Goal: Contribute content: Add original content to the website for others to see

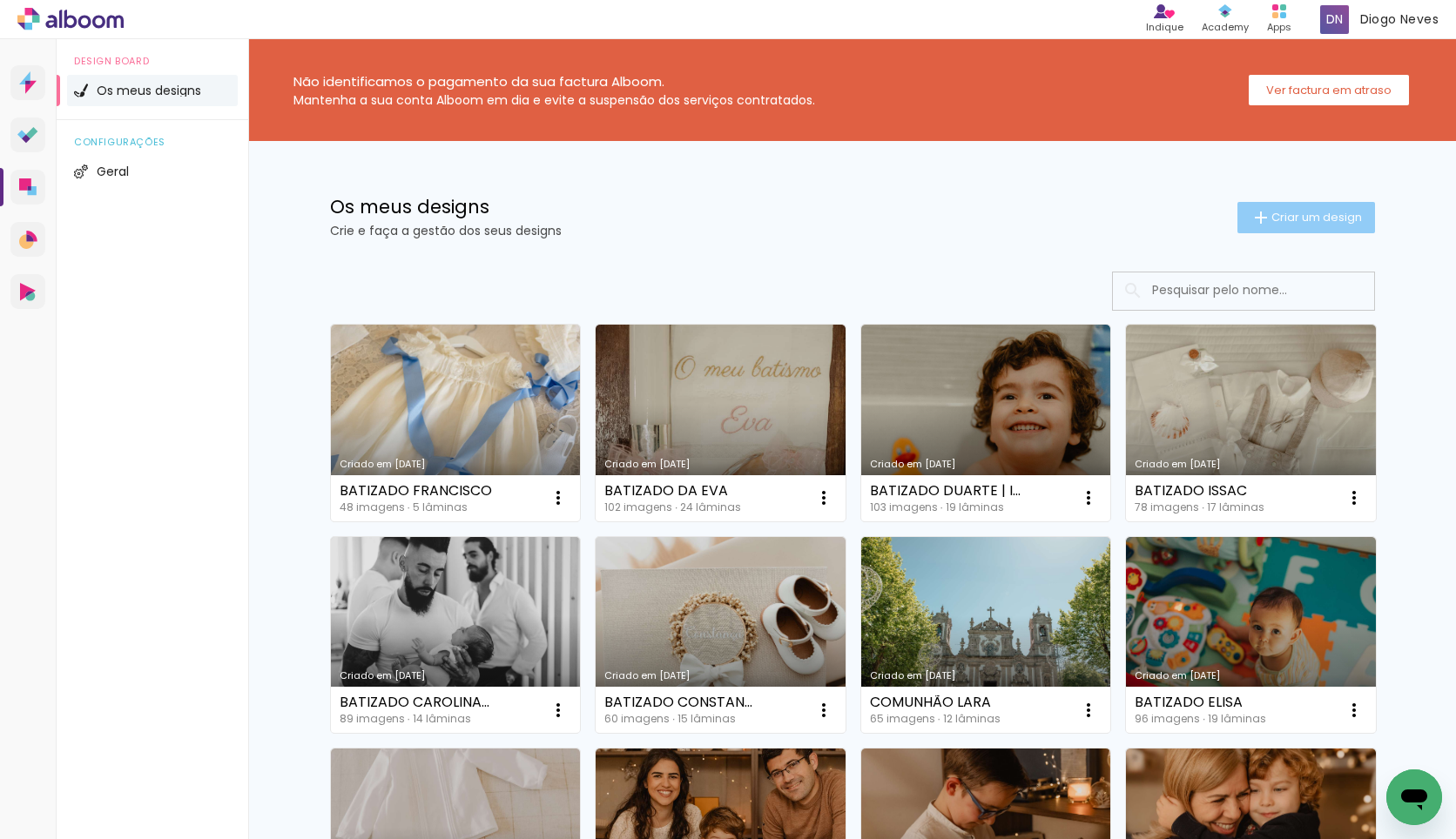
click at [1278, 229] on paper-button "Criar um design" at bounding box center [1306, 218] width 138 height 31
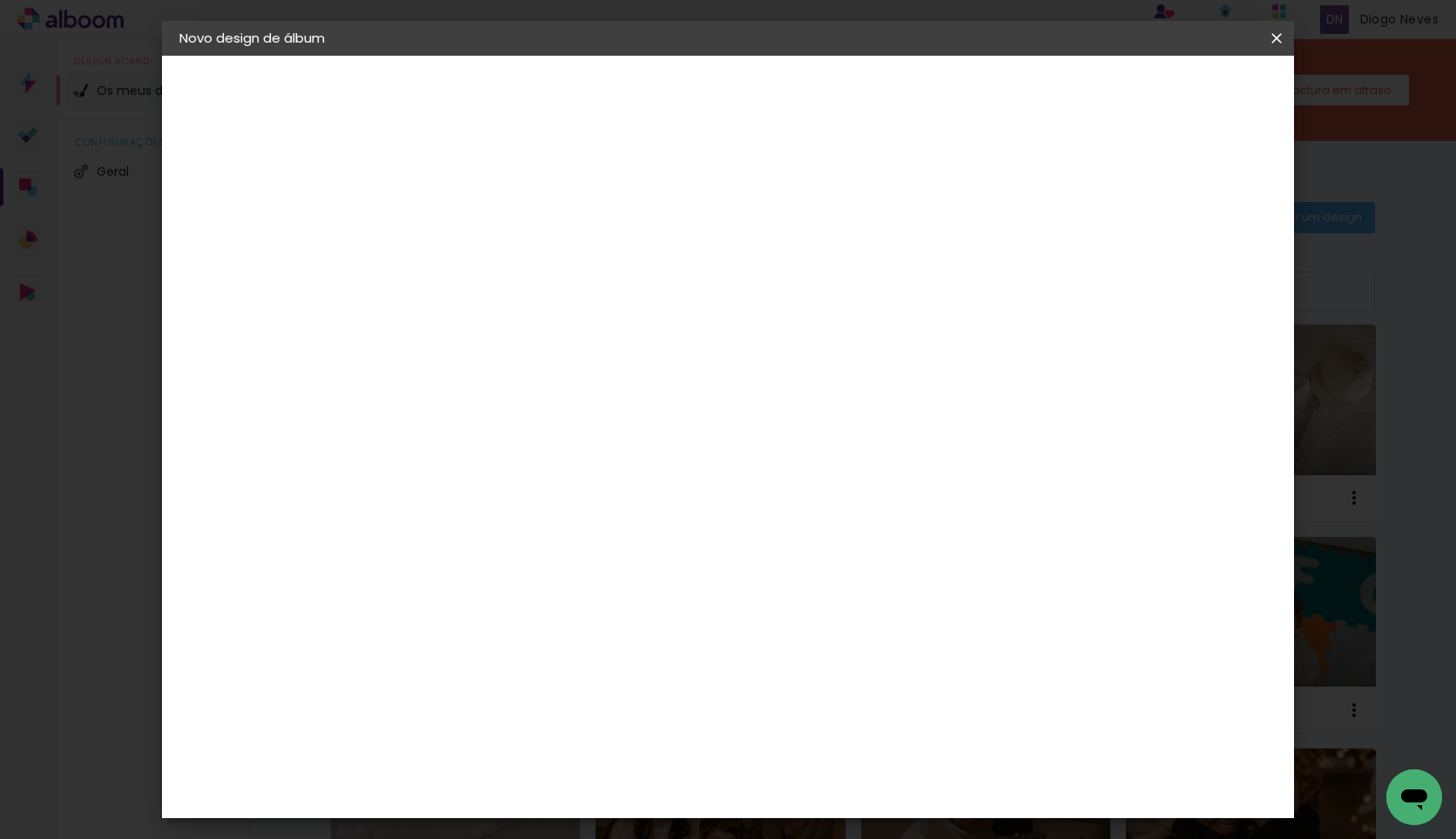
click at [464, 243] on input at bounding box center [464, 234] width 0 height 27
type input "BATIZADO [PERSON_NAME]"
type paper-input "BATIZADO [PERSON_NAME]"
click at [0, 0] on slot "Avançar" at bounding box center [0, 0] width 0 height 0
click at [567, 396] on paper-item "DreambooksPro" at bounding box center [490, 394] width 152 height 38
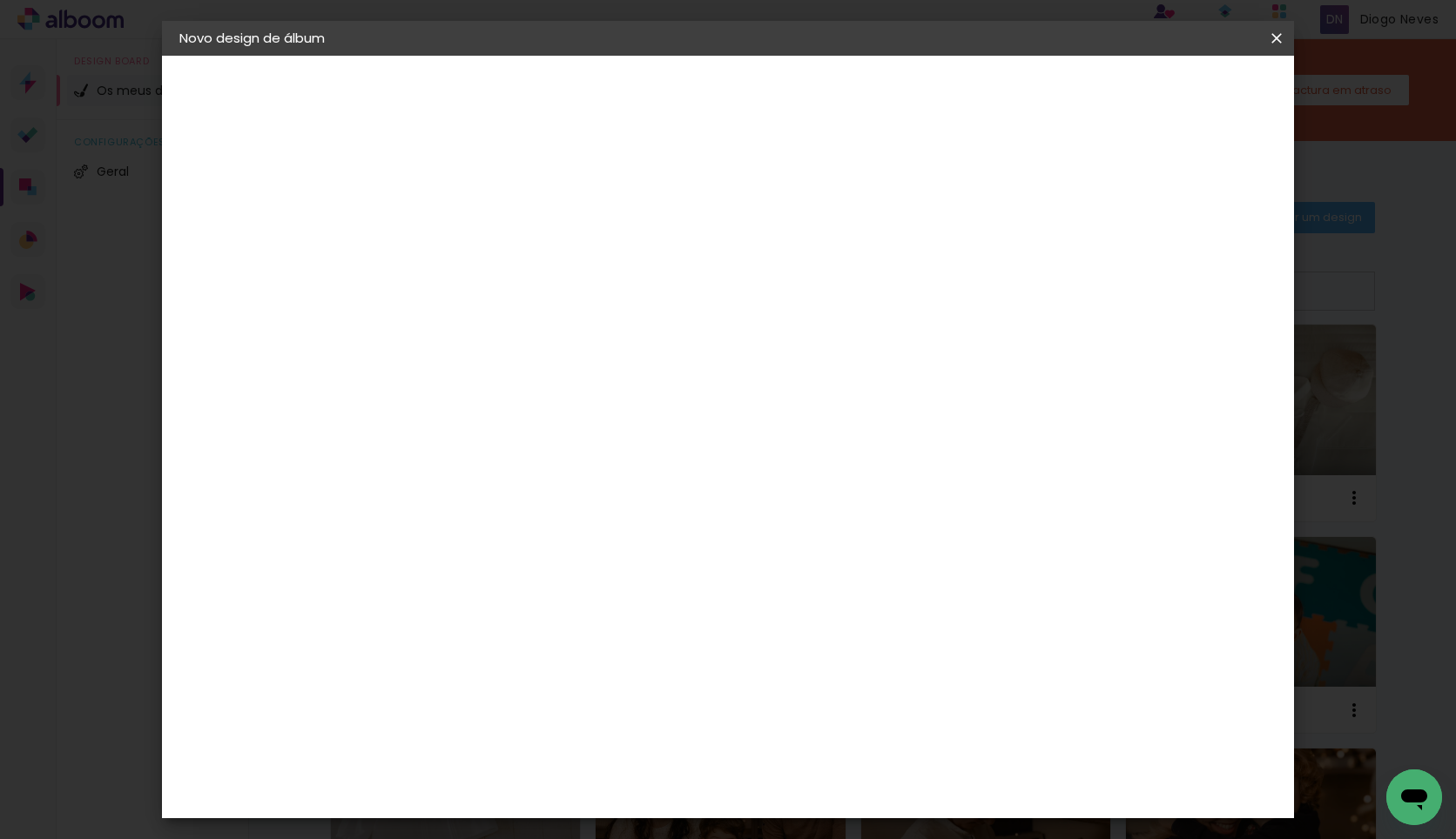
click at [720, 105] on paper-button "Avançar" at bounding box center [677, 92] width 86 height 29
click at [532, 290] on input "text" at bounding box center [498, 304] width 68 height 27
click at [830, 303] on paper-item "Álbum" at bounding box center [841, 289] width 348 height 35
type input "Álbum"
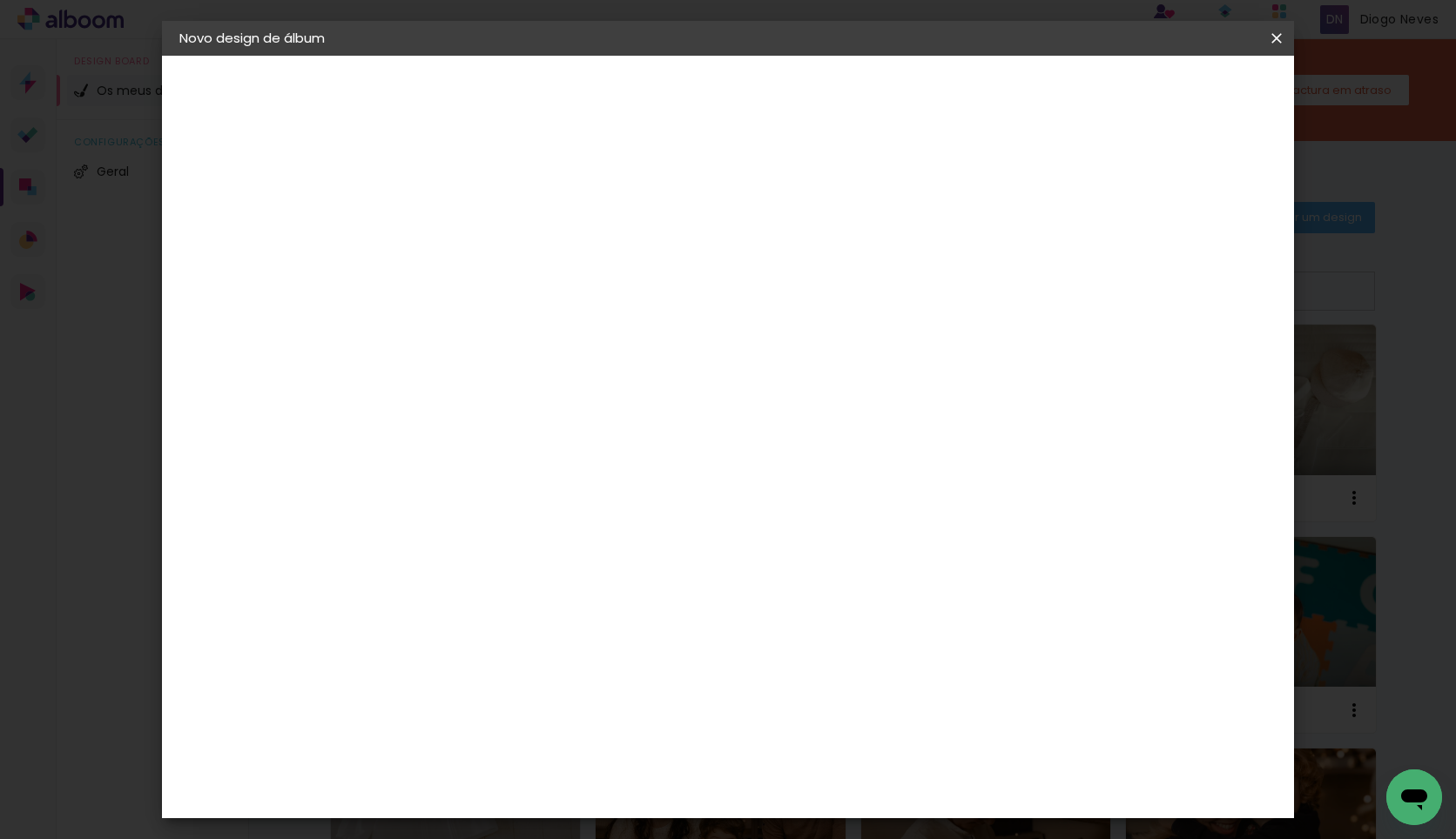
click at [582, 249] on span "30 × 25" at bounding box center [541, 266] width 81 height 36
click at [0, 0] on slot "Avançar" at bounding box center [0, 0] width 0 height 0
click at [0, 0] on slot "Mostrar margem" at bounding box center [0, 0] width 0 height 0
type paper-checkbox "on"
click at [0, 0] on slot "Mostrar margem" at bounding box center [0, 0] width 0 height 0
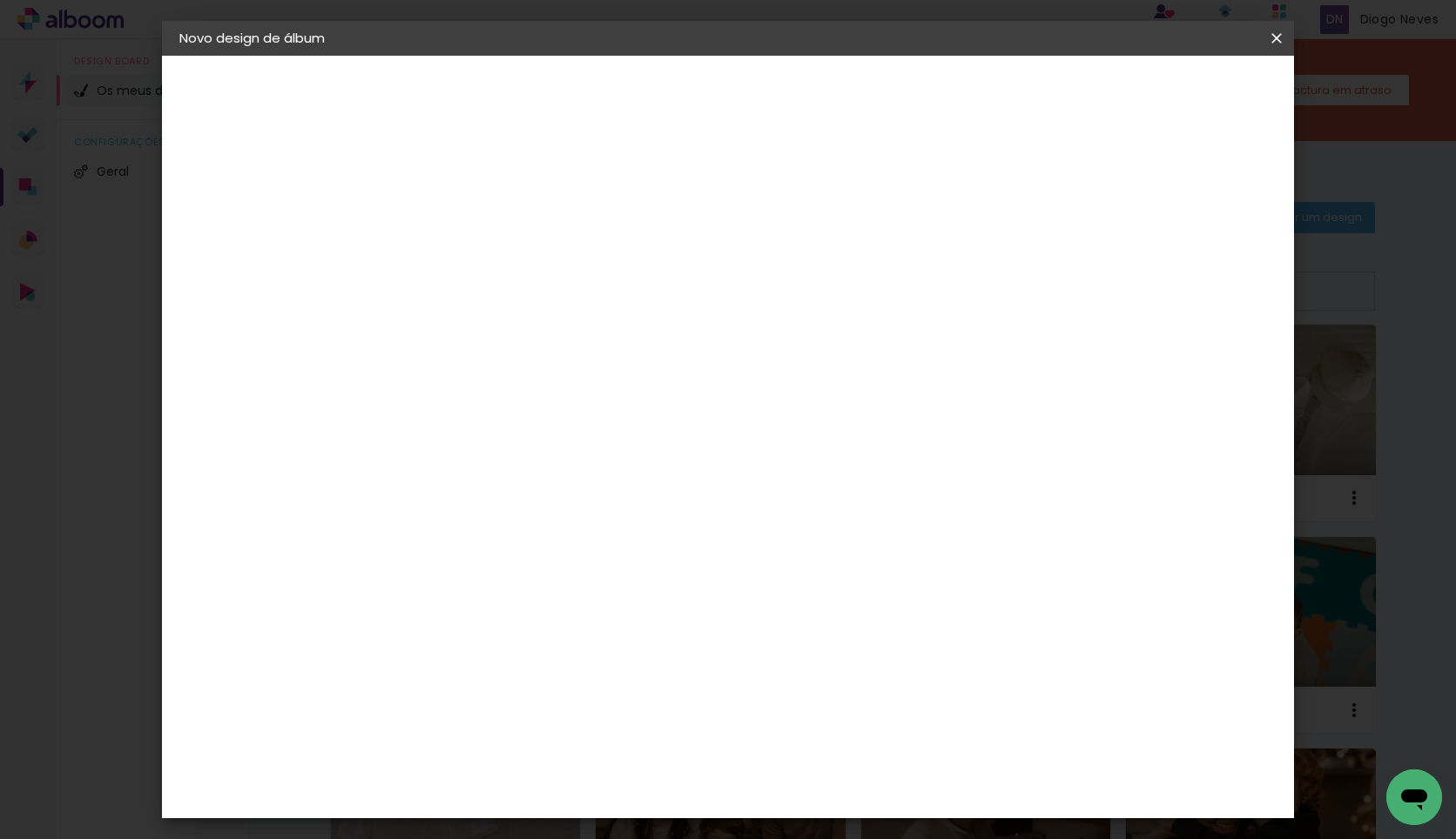
click at [1167, 96] on span "Iniciar design" at bounding box center [1128, 92] width 79 height 12
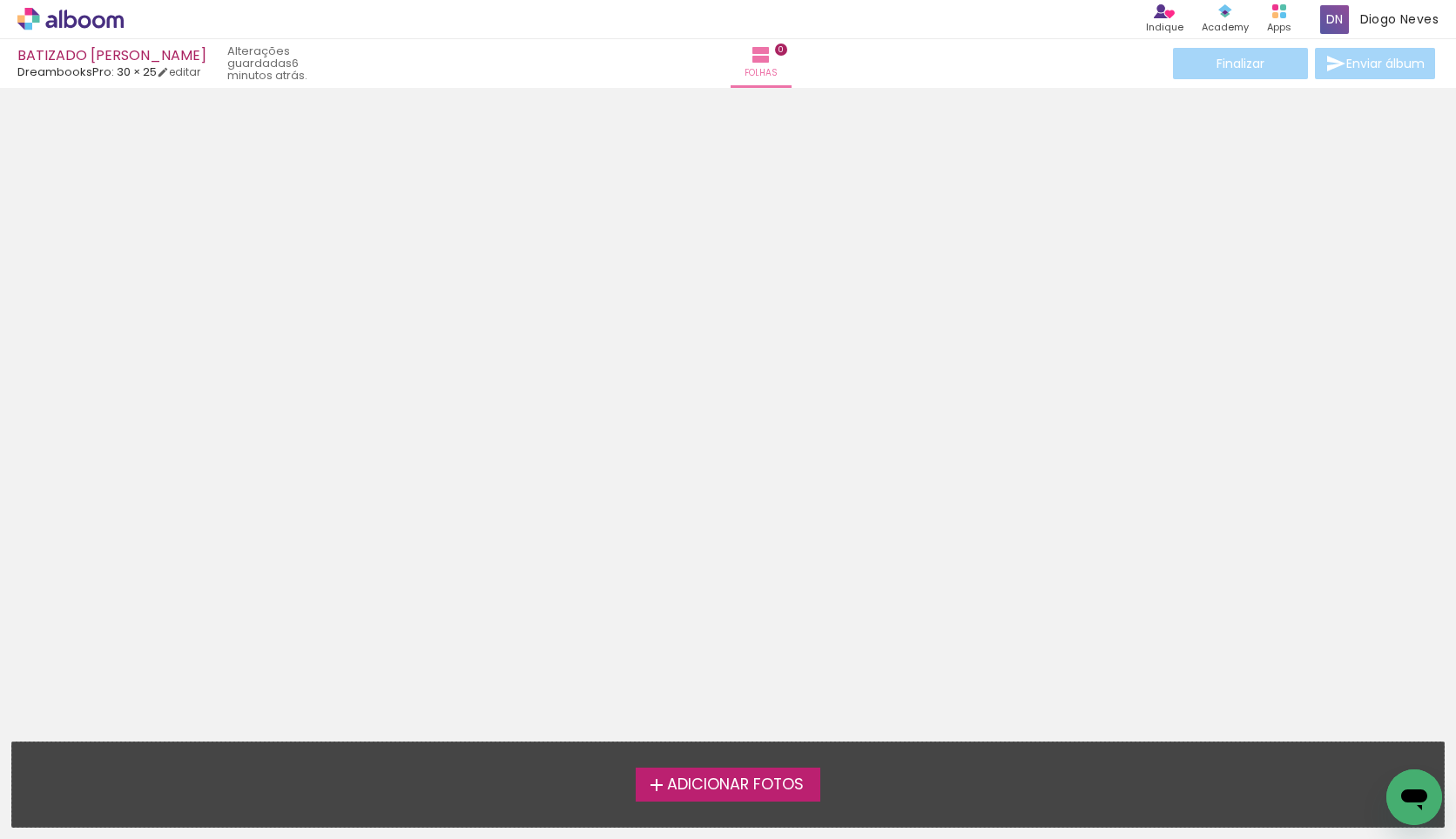
click at [738, 780] on span "Adicionar Fotos" at bounding box center [735, 785] width 137 height 16
click at [0, 0] on input "file" at bounding box center [0, 0] width 0 height 0
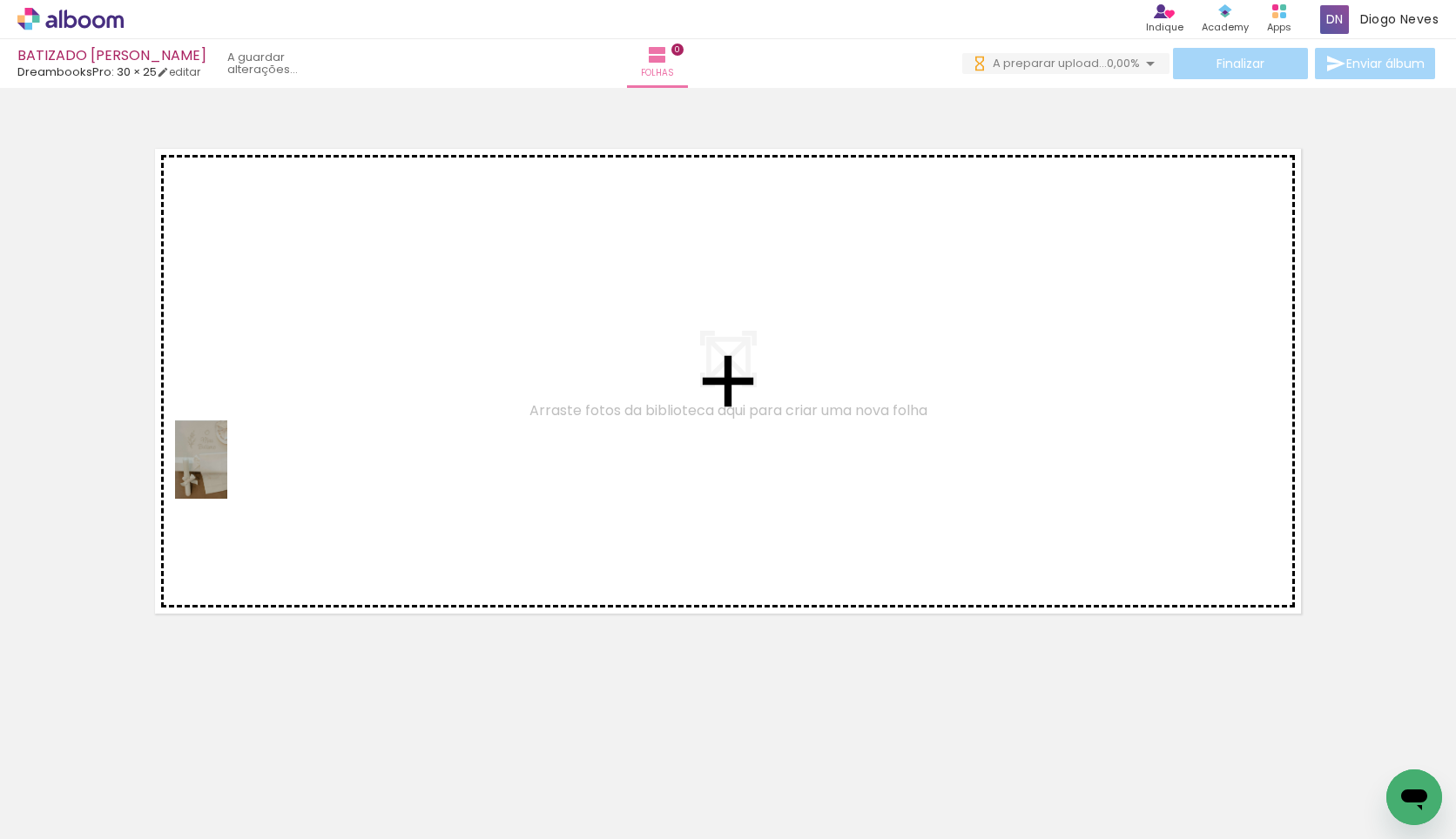
drag, startPoint x: 161, startPoint y: 659, endPoint x: 227, endPoint y: 472, distance: 198.3
click at [227, 472] on quentale-workspace at bounding box center [728, 420] width 1456 height 839
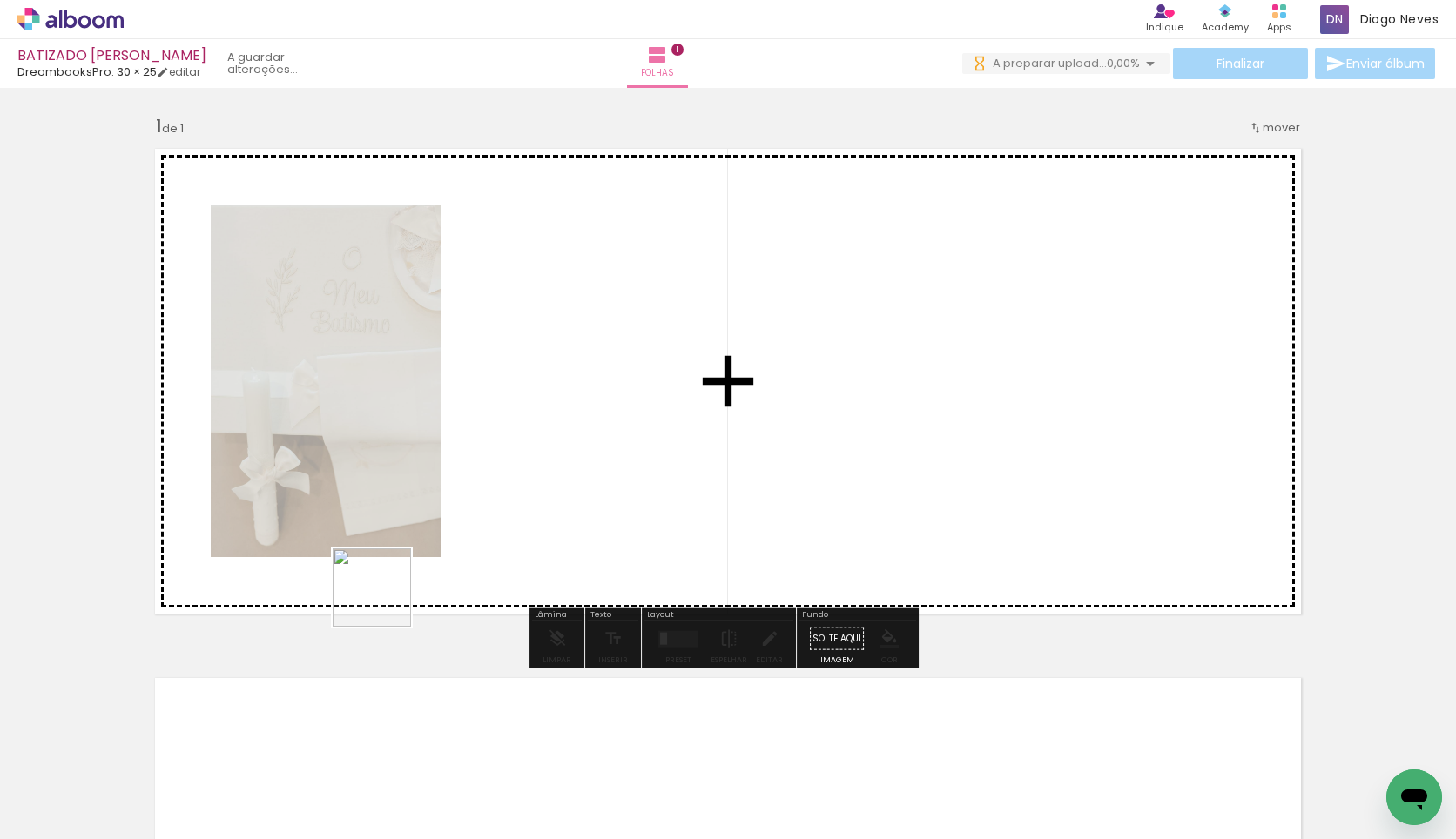
drag, startPoint x: 265, startPoint y: 780, endPoint x: 498, endPoint y: 428, distance: 422.1
click at [498, 428] on quentale-workspace at bounding box center [728, 420] width 1456 height 839
drag, startPoint x: 383, startPoint y: 789, endPoint x: 862, endPoint y: 388, distance: 624.7
click at [862, 388] on quentale-workspace at bounding box center [728, 420] width 1456 height 839
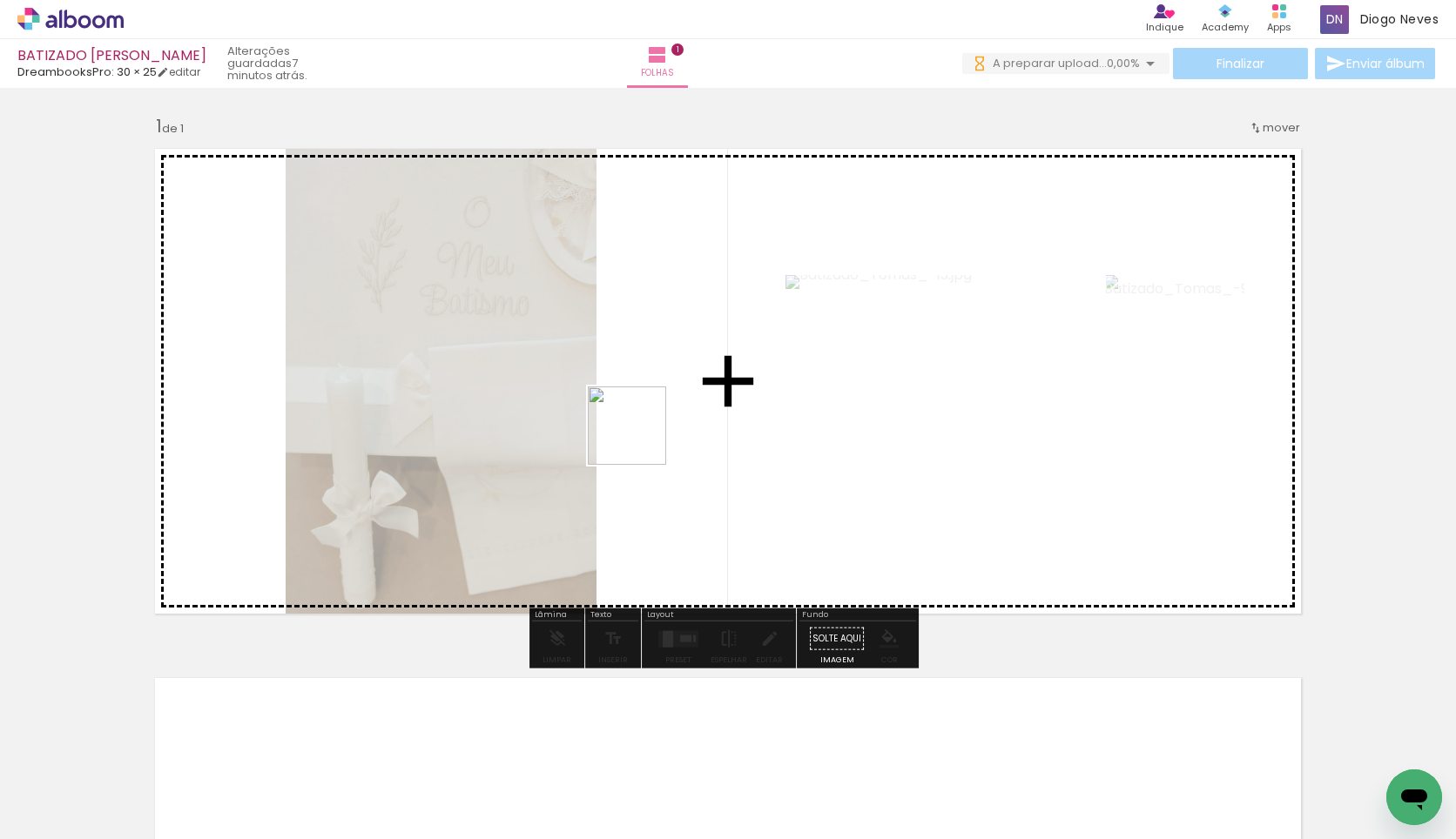
drag, startPoint x: 479, startPoint y: 780, endPoint x: 654, endPoint y: 420, distance: 400.3
click at [654, 420] on quentale-workspace at bounding box center [728, 420] width 1456 height 839
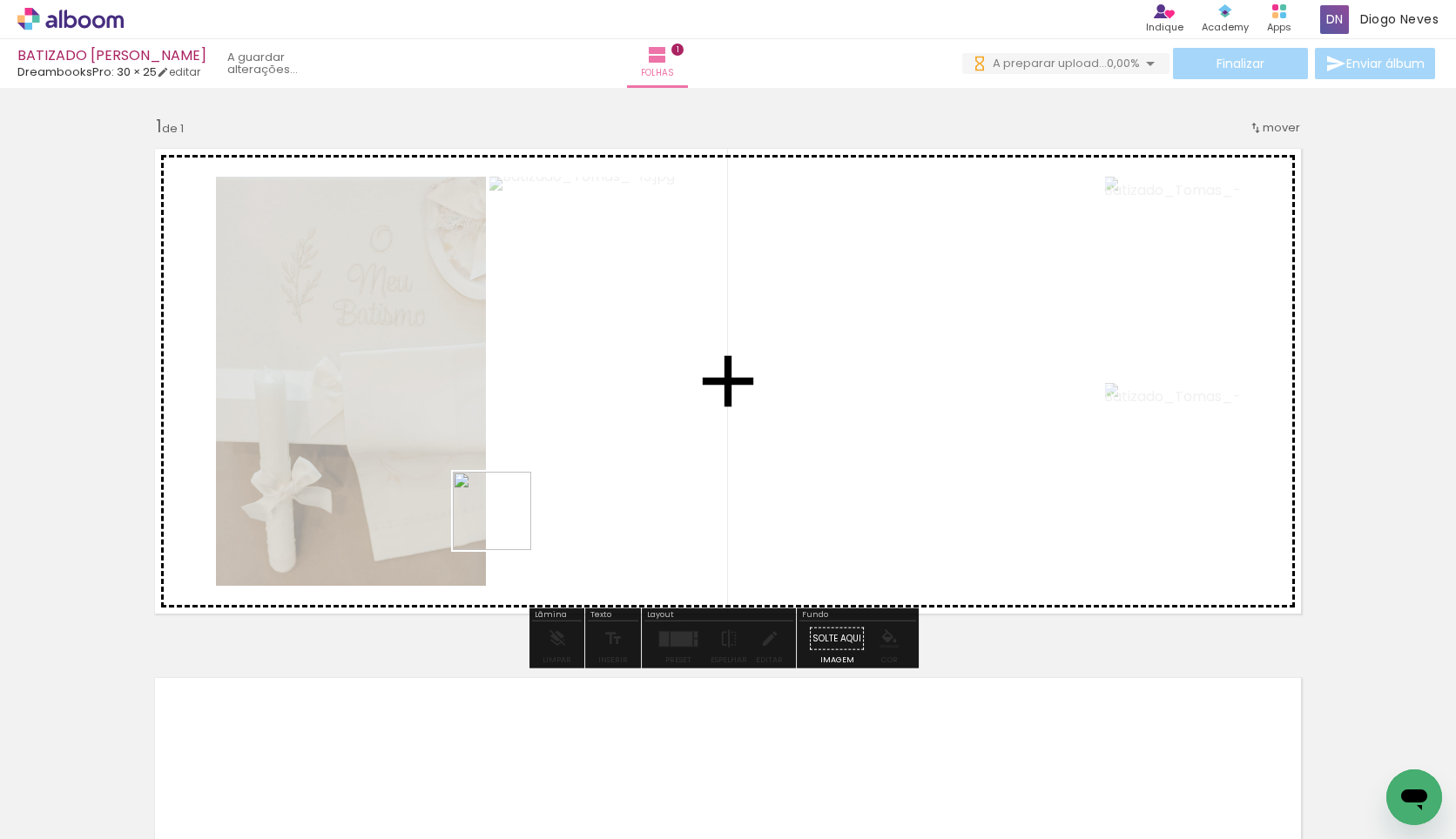
drag, startPoint x: 514, startPoint y: 635, endPoint x: 509, endPoint y: 484, distance: 151.1
click at [518, 486] on quentale-workspace at bounding box center [728, 420] width 1456 height 839
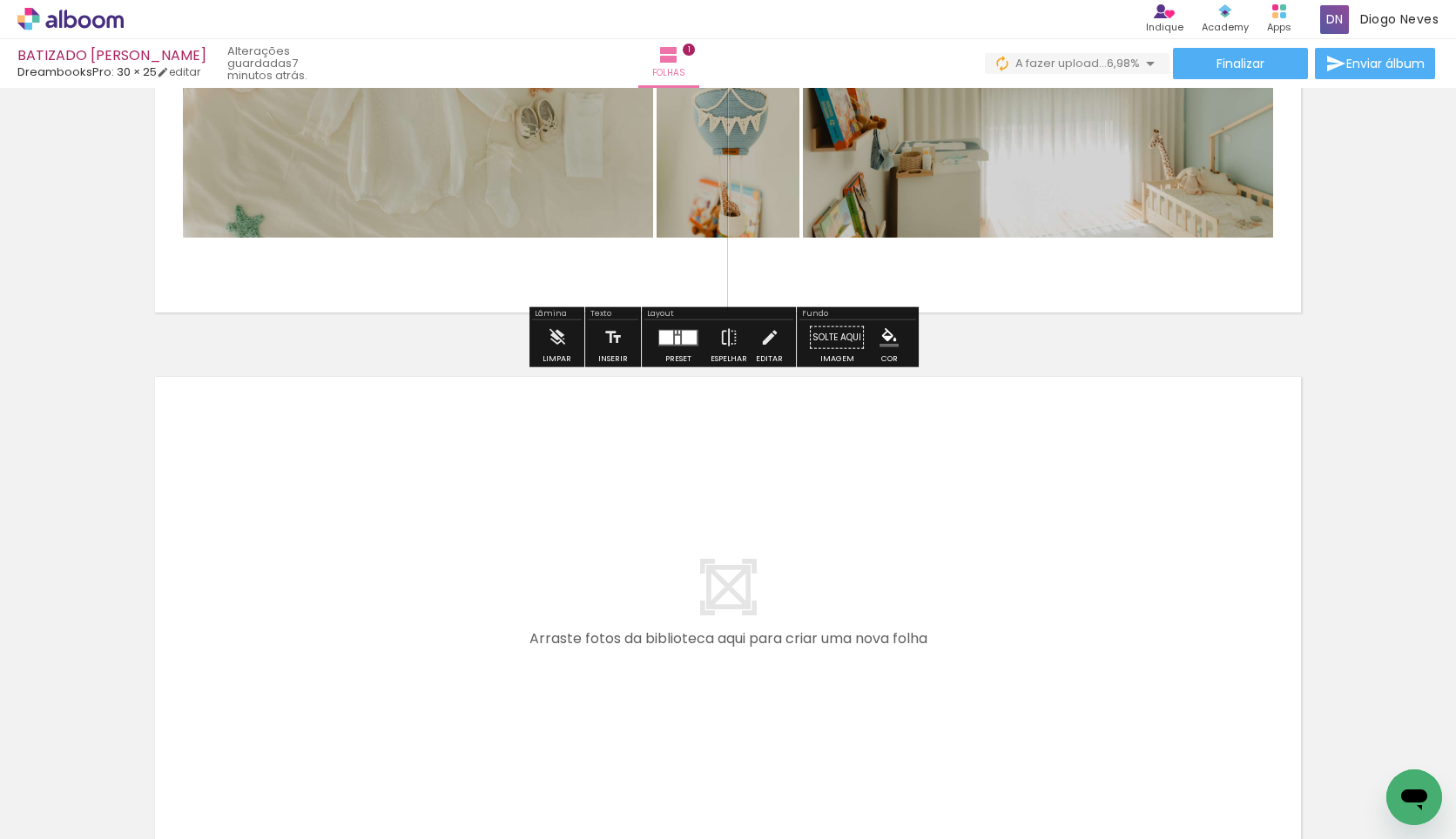
scroll to position [348, 0]
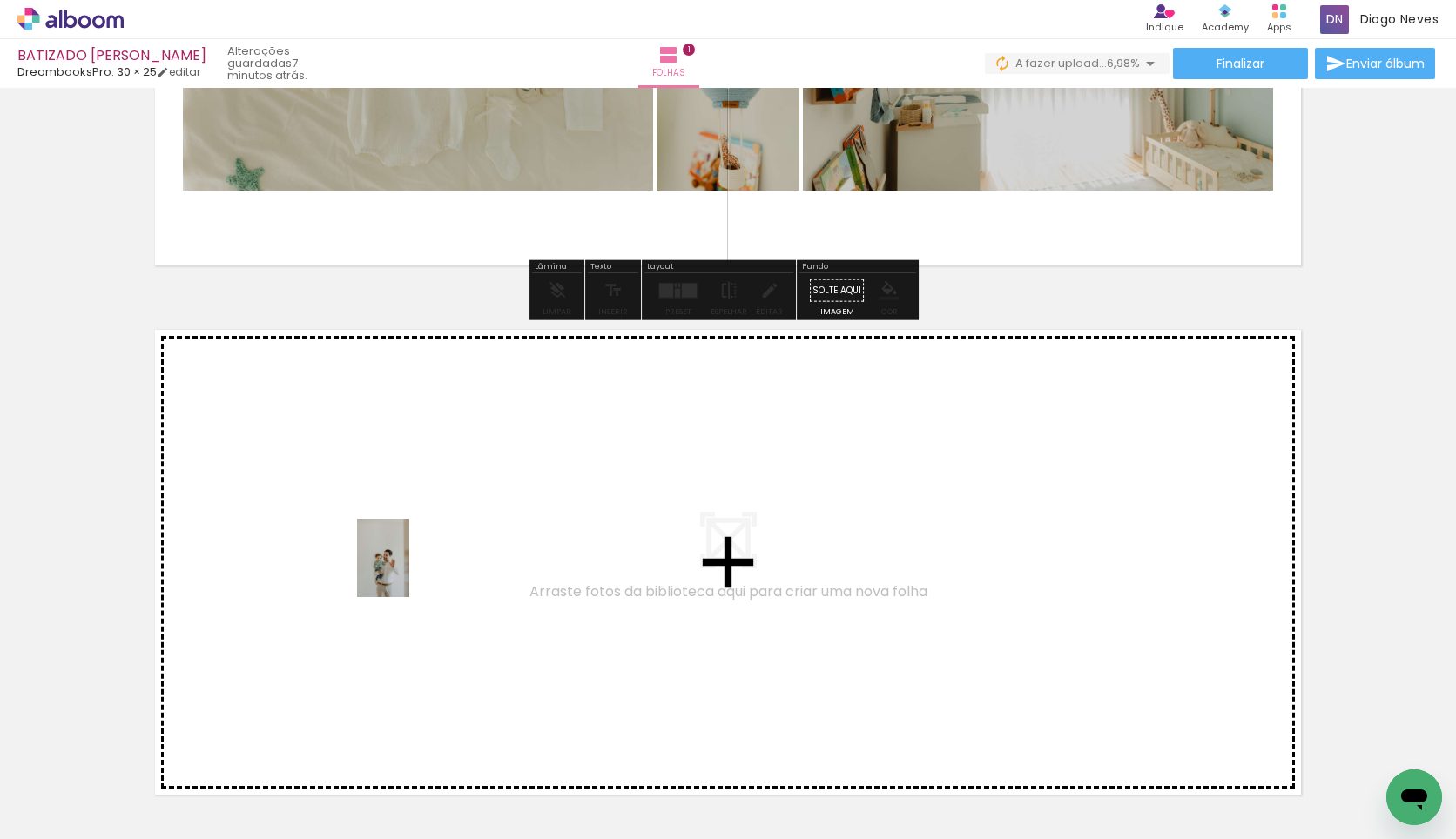
drag, startPoint x: 654, startPoint y: 792, endPoint x: 410, endPoint y: 571, distance: 329.2
click at [410, 571] on quentale-workspace at bounding box center [728, 420] width 1456 height 839
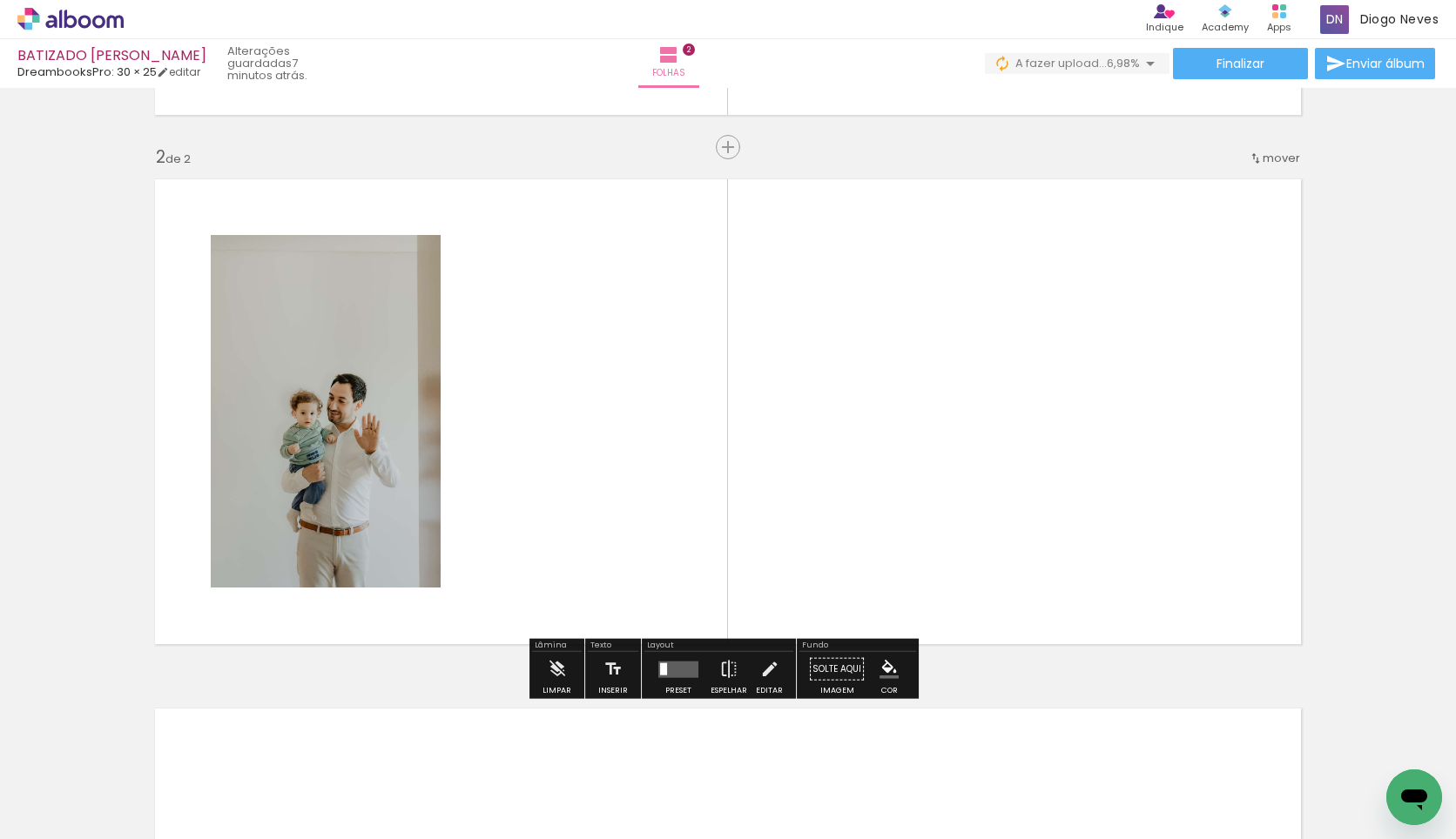
scroll to position [502, 0]
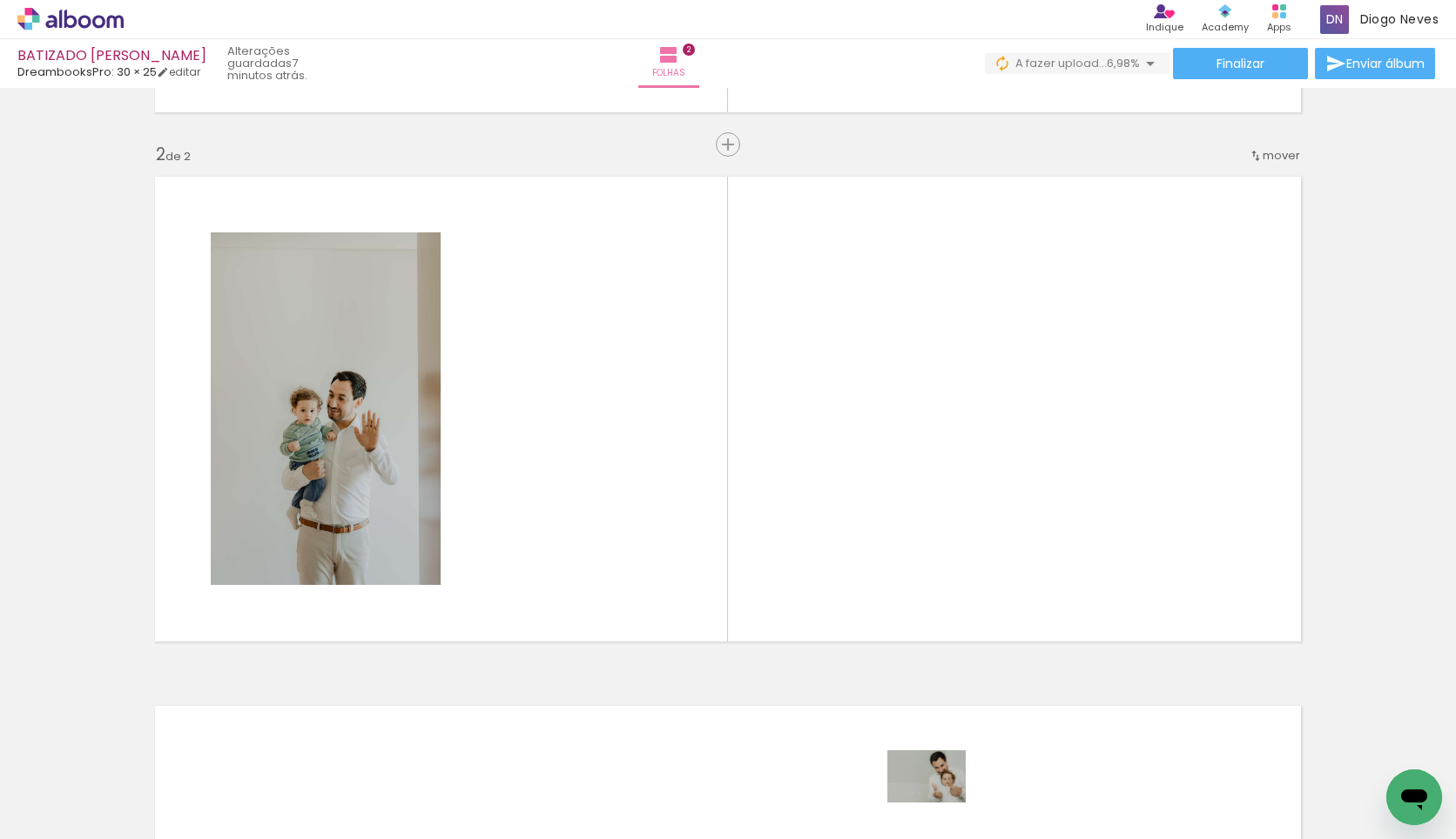
drag, startPoint x: 920, startPoint y: 790, endPoint x: 944, endPoint y: 804, distance: 27.8
click at [945, 804] on div at bounding box center [955, 781] width 87 height 57
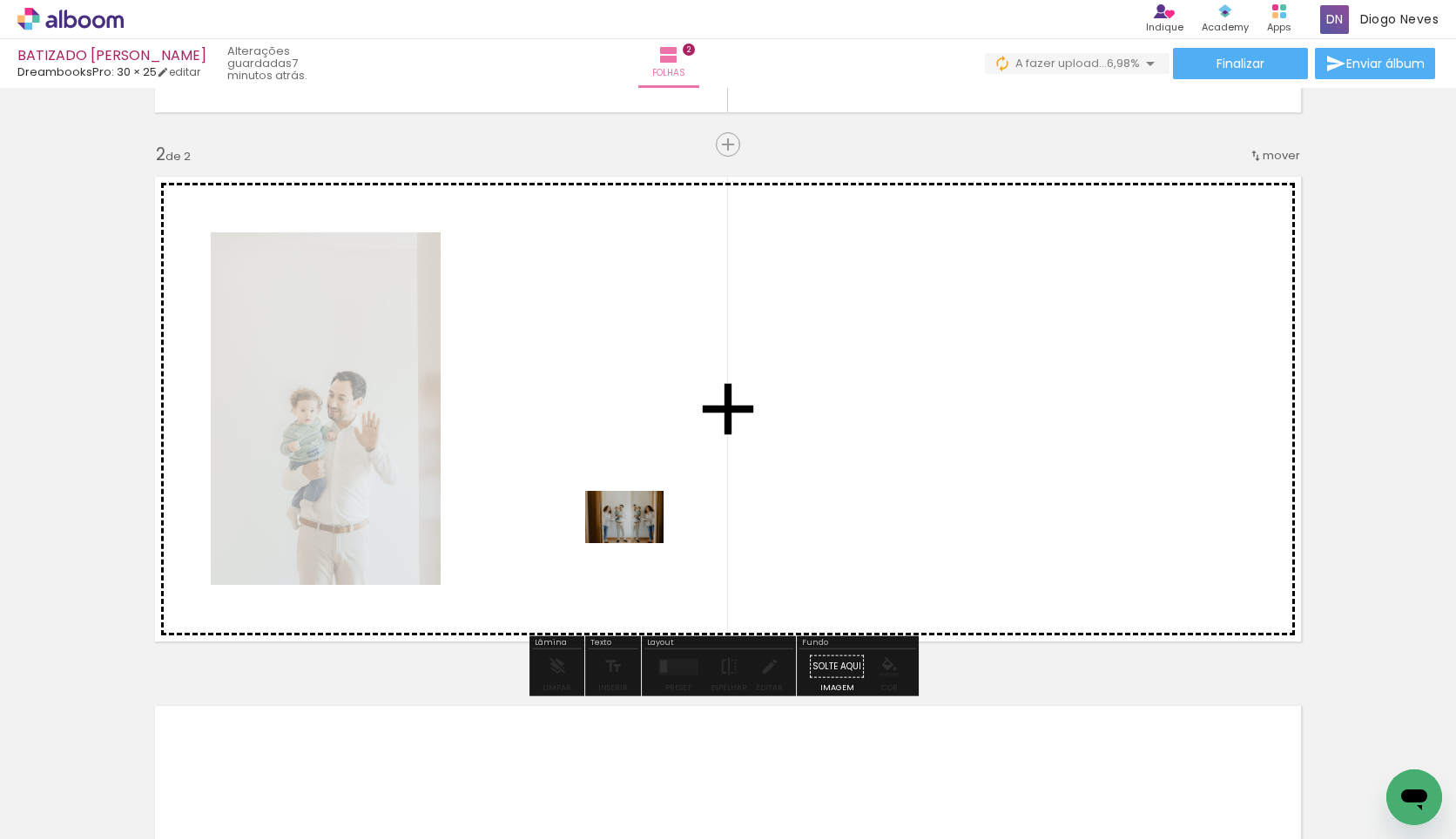
drag, startPoint x: 736, startPoint y: 769, endPoint x: 619, endPoint y: 510, distance: 284.2
click at [619, 510] on quentale-workspace at bounding box center [728, 420] width 1456 height 839
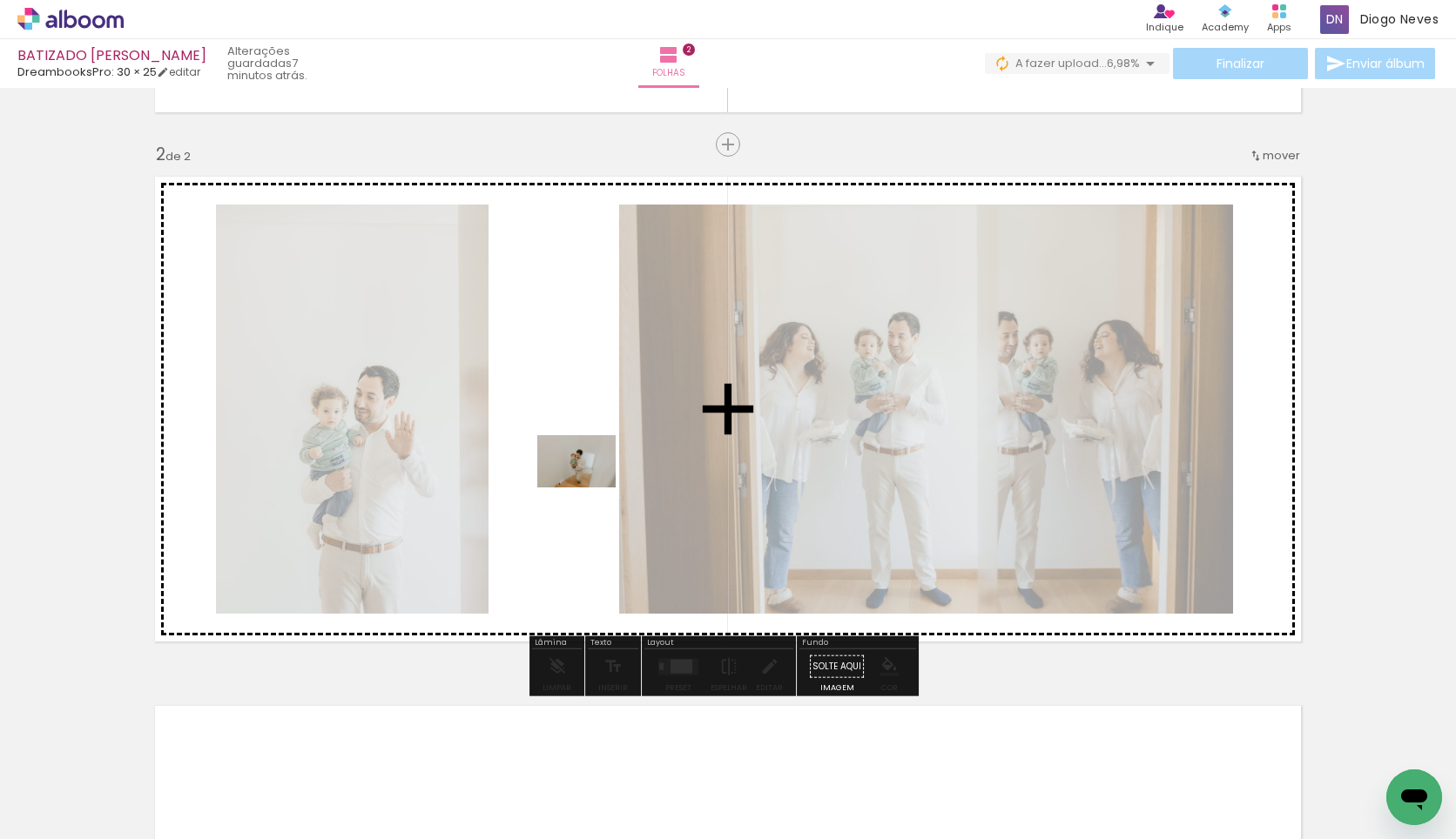
drag, startPoint x: 856, startPoint y: 777, endPoint x: 570, endPoint y: 486, distance: 408.0
click at [570, 486] on quentale-workspace at bounding box center [728, 420] width 1456 height 839
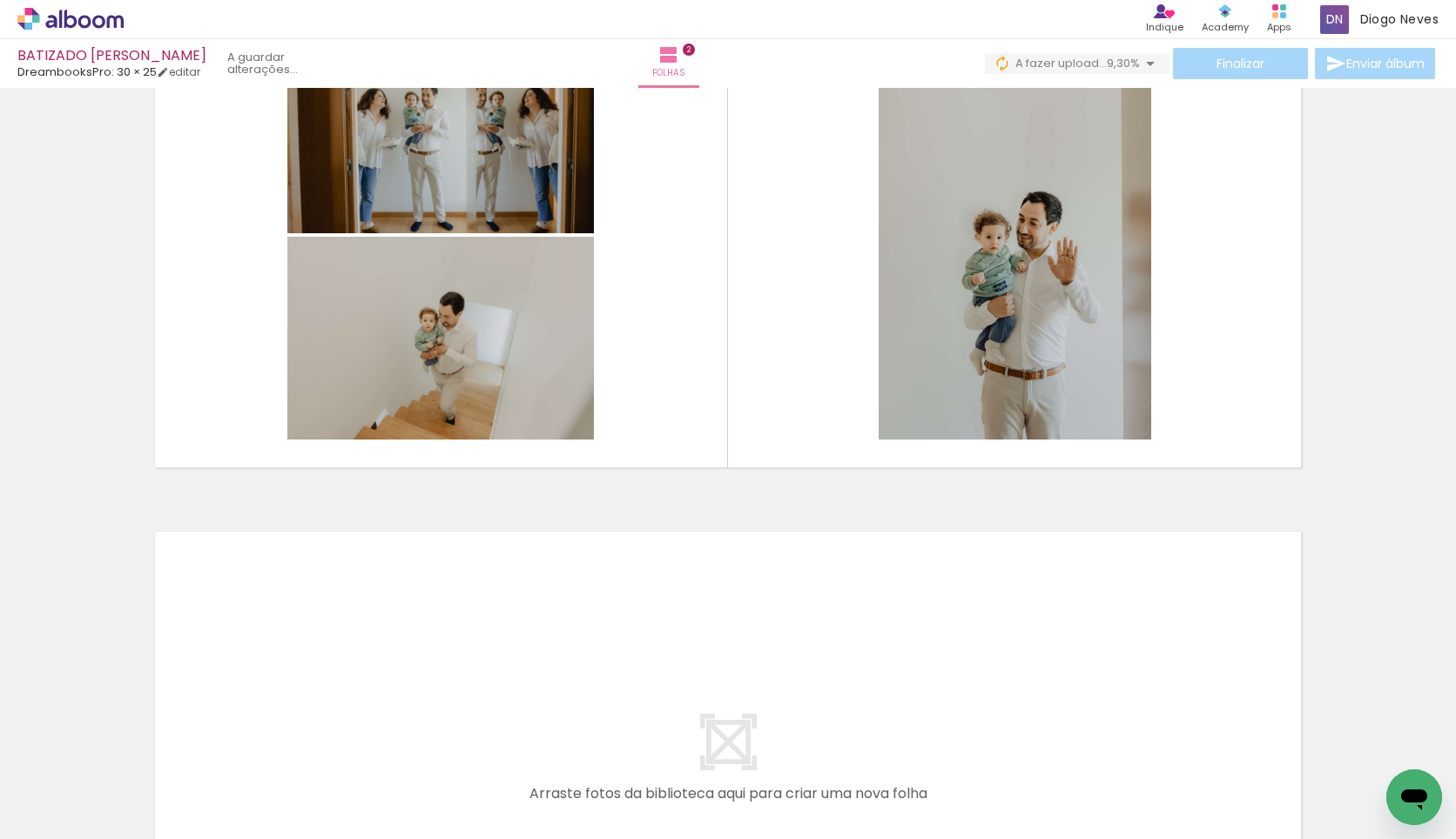
scroll to position [0, 549]
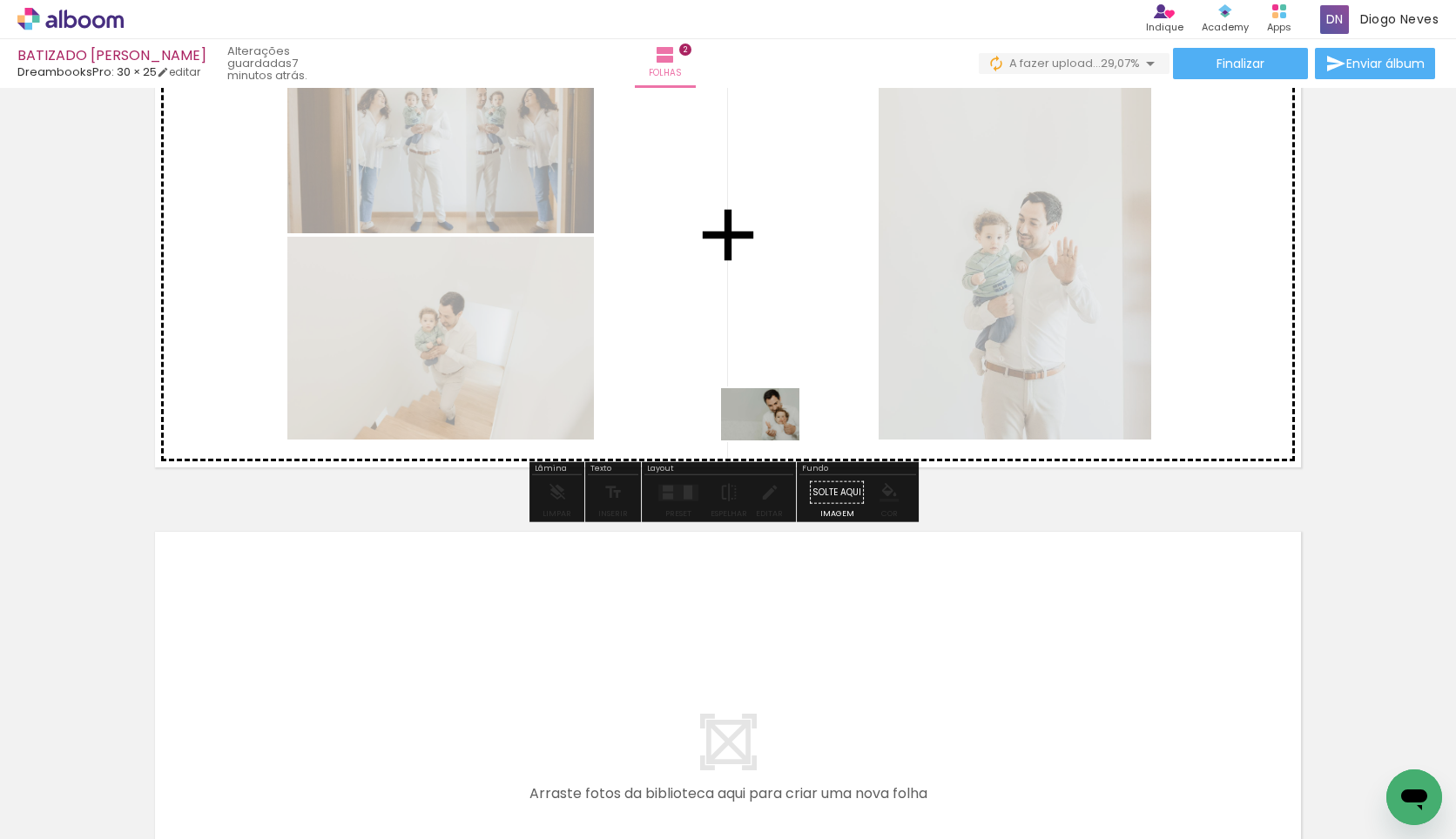
drag, startPoint x: 424, startPoint y: 783, endPoint x: 776, endPoint y: 438, distance: 492.9
click at [776, 438] on quentale-workspace at bounding box center [728, 420] width 1456 height 839
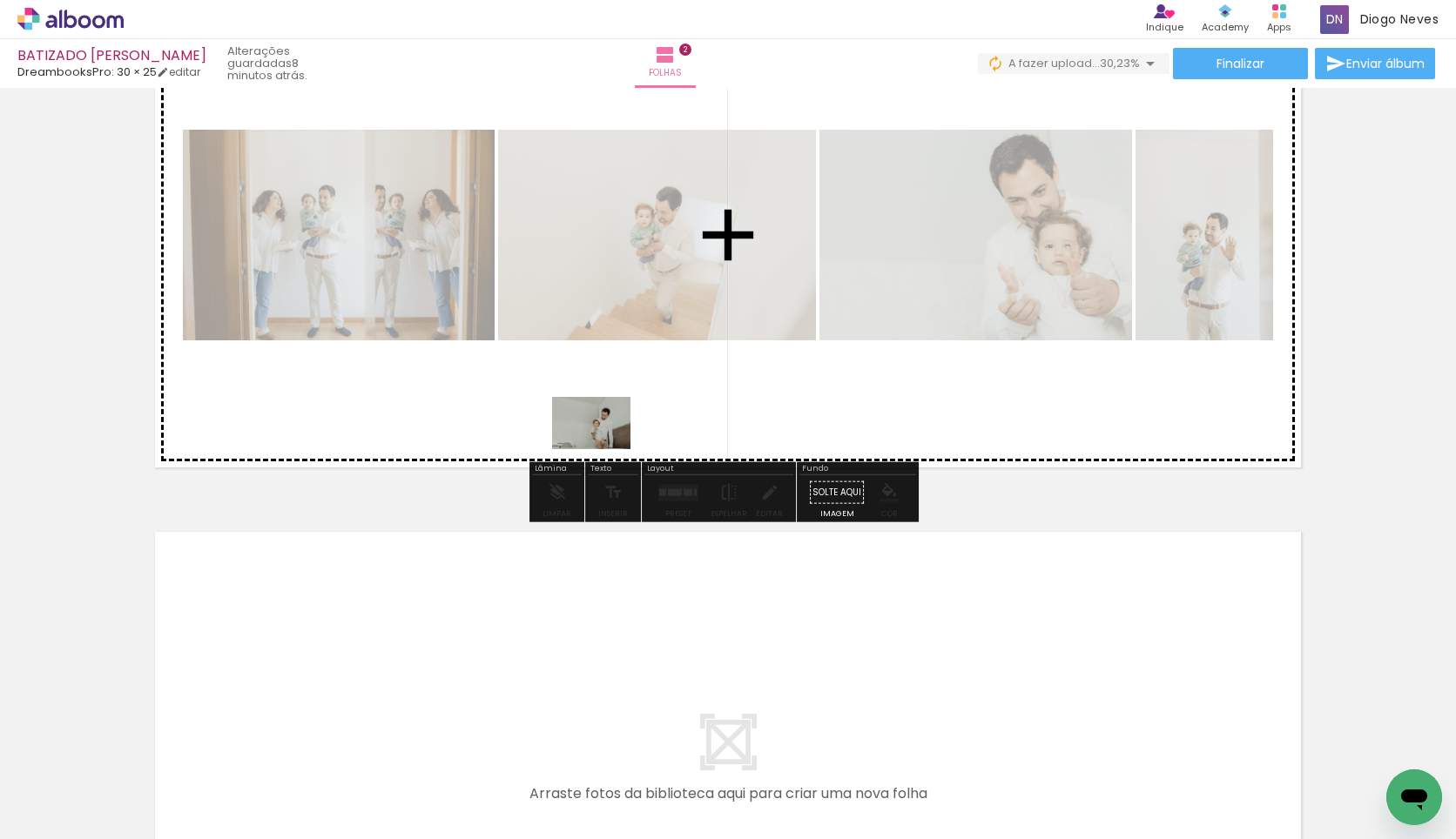
drag, startPoint x: 528, startPoint y: 801, endPoint x: 605, endPoint y: 450, distance: 359.3
click at [605, 450] on quentale-workspace at bounding box center [728, 420] width 1456 height 839
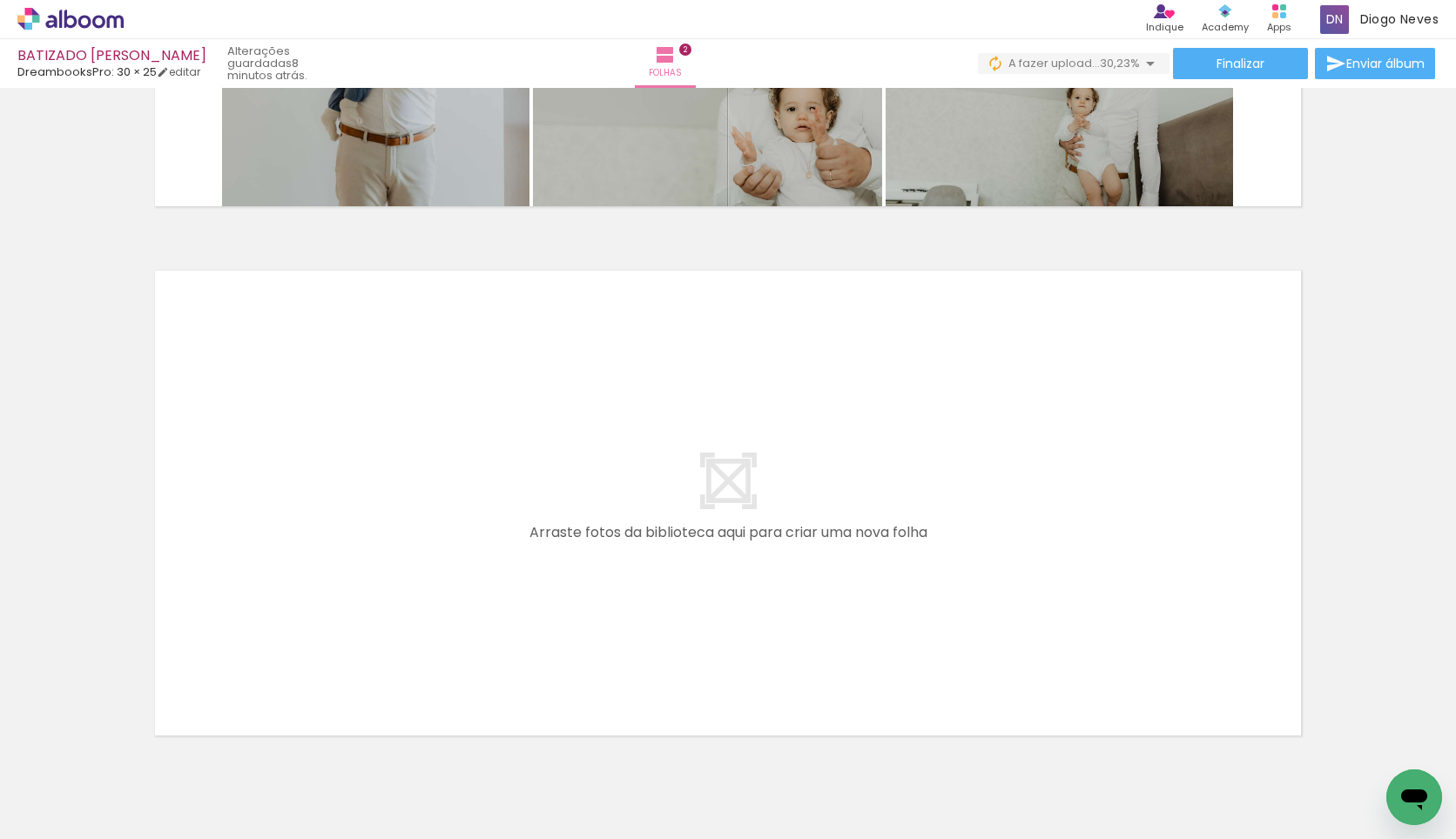
scroll to position [0, 845]
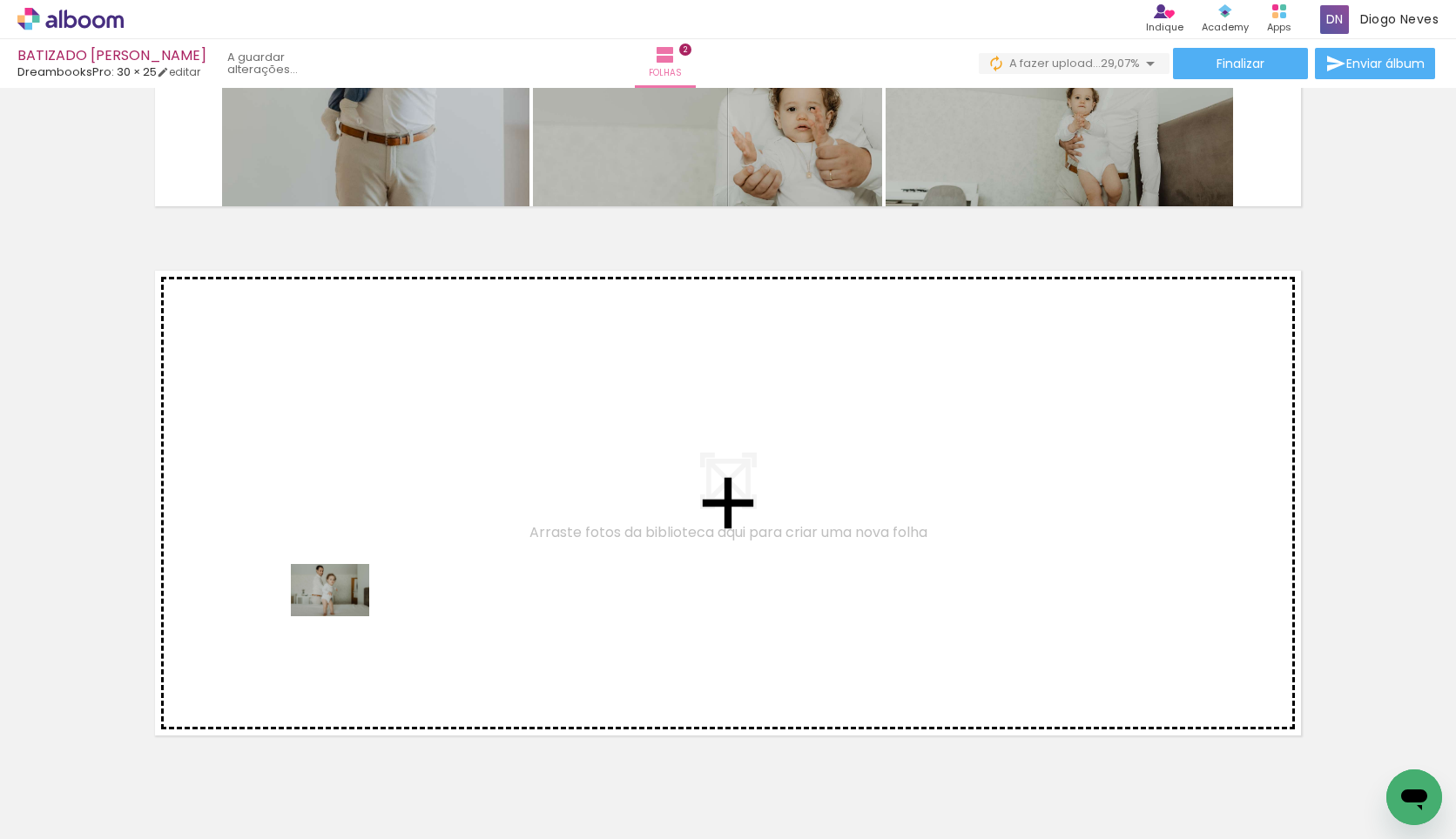
drag, startPoint x: 333, startPoint y: 799, endPoint x: 333, endPoint y: 588, distance: 211.0
click at [333, 588] on quentale-workspace at bounding box center [728, 420] width 1456 height 839
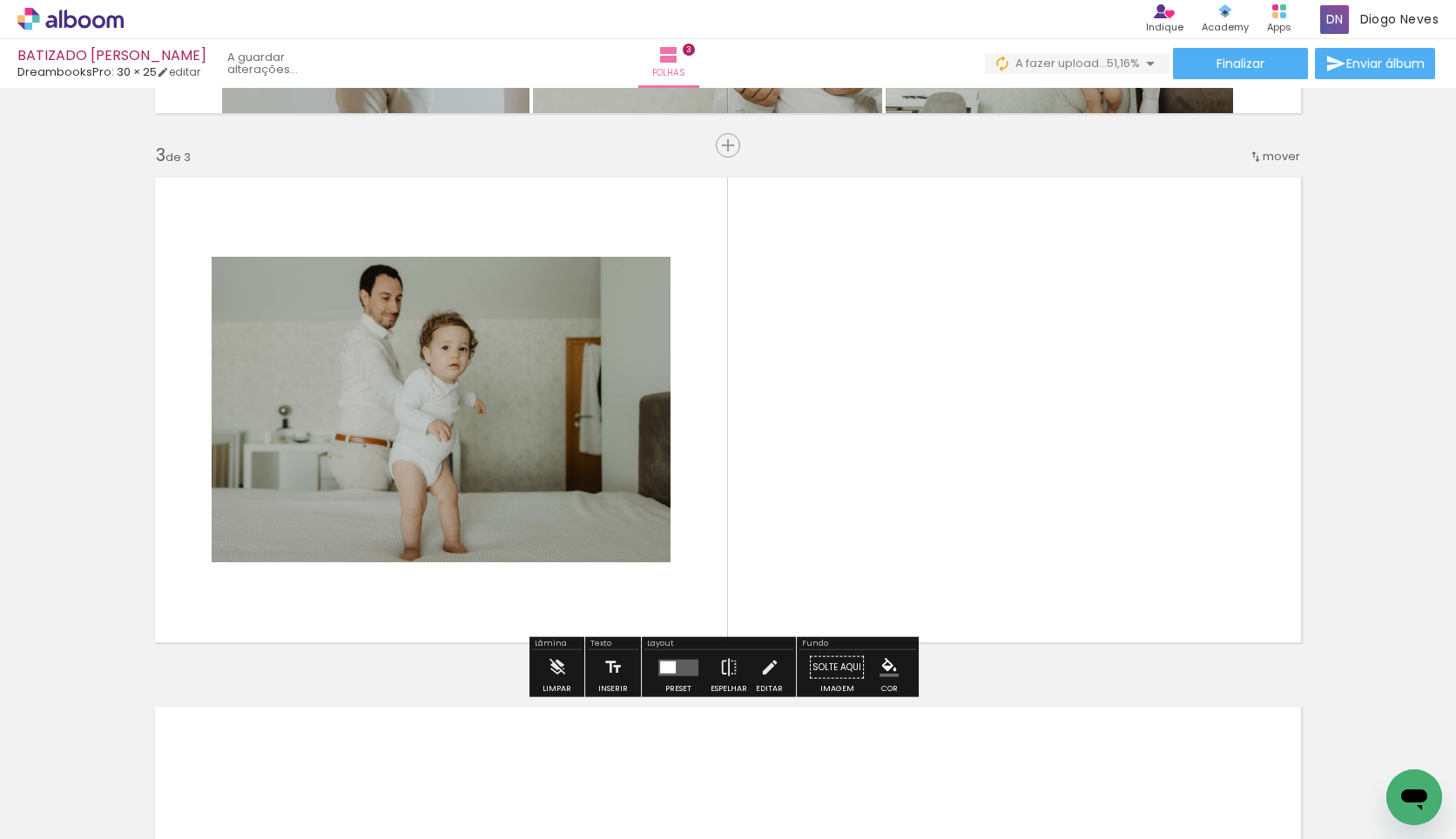
scroll to position [1031, 0]
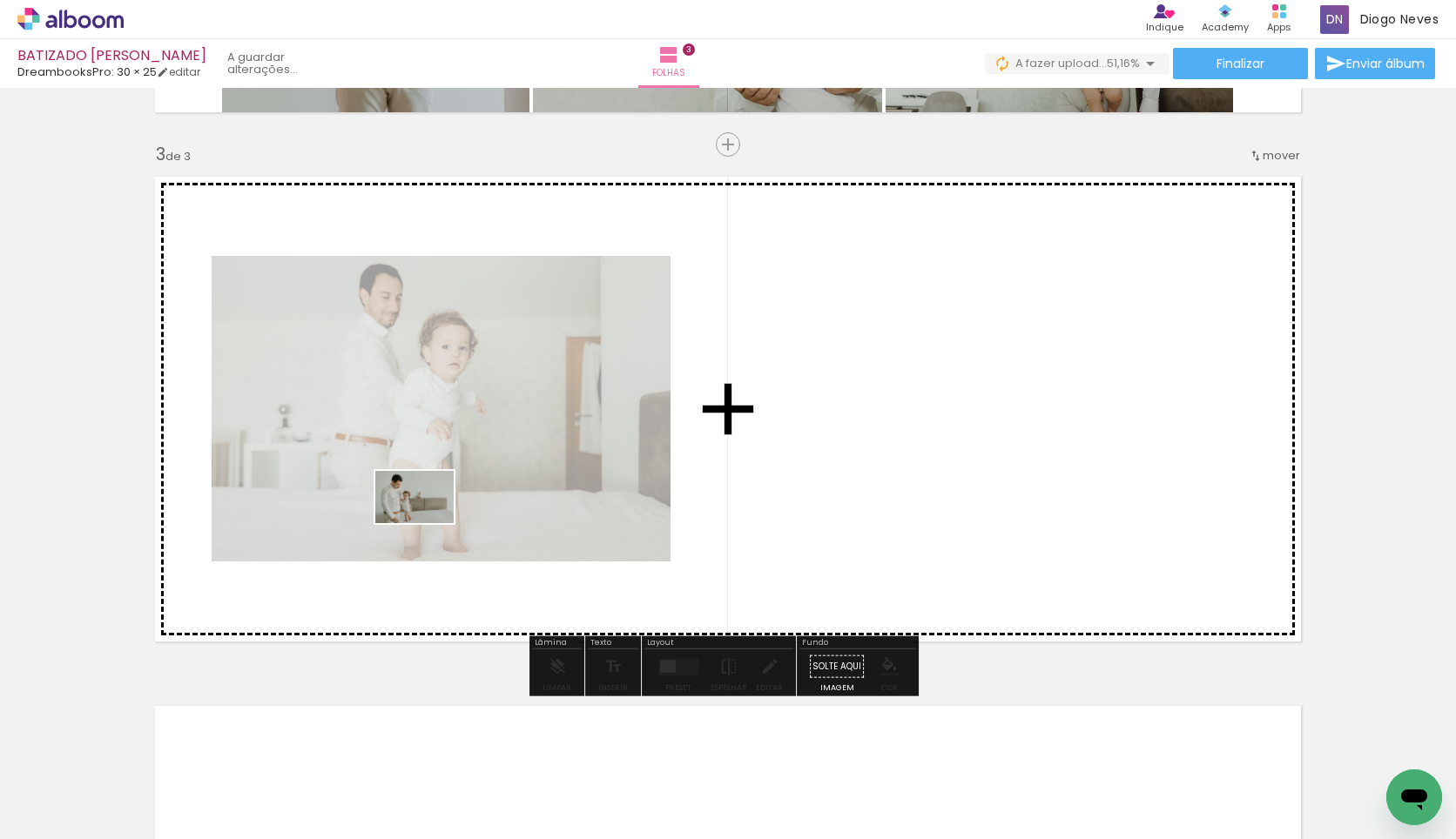
drag, startPoint x: 413, startPoint y: 794, endPoint x: 429, endPoint y: 490, distance: 304.4
click at [431, 491] on quentale-workspace at bounding box center [728, 420] width 1456 height 839
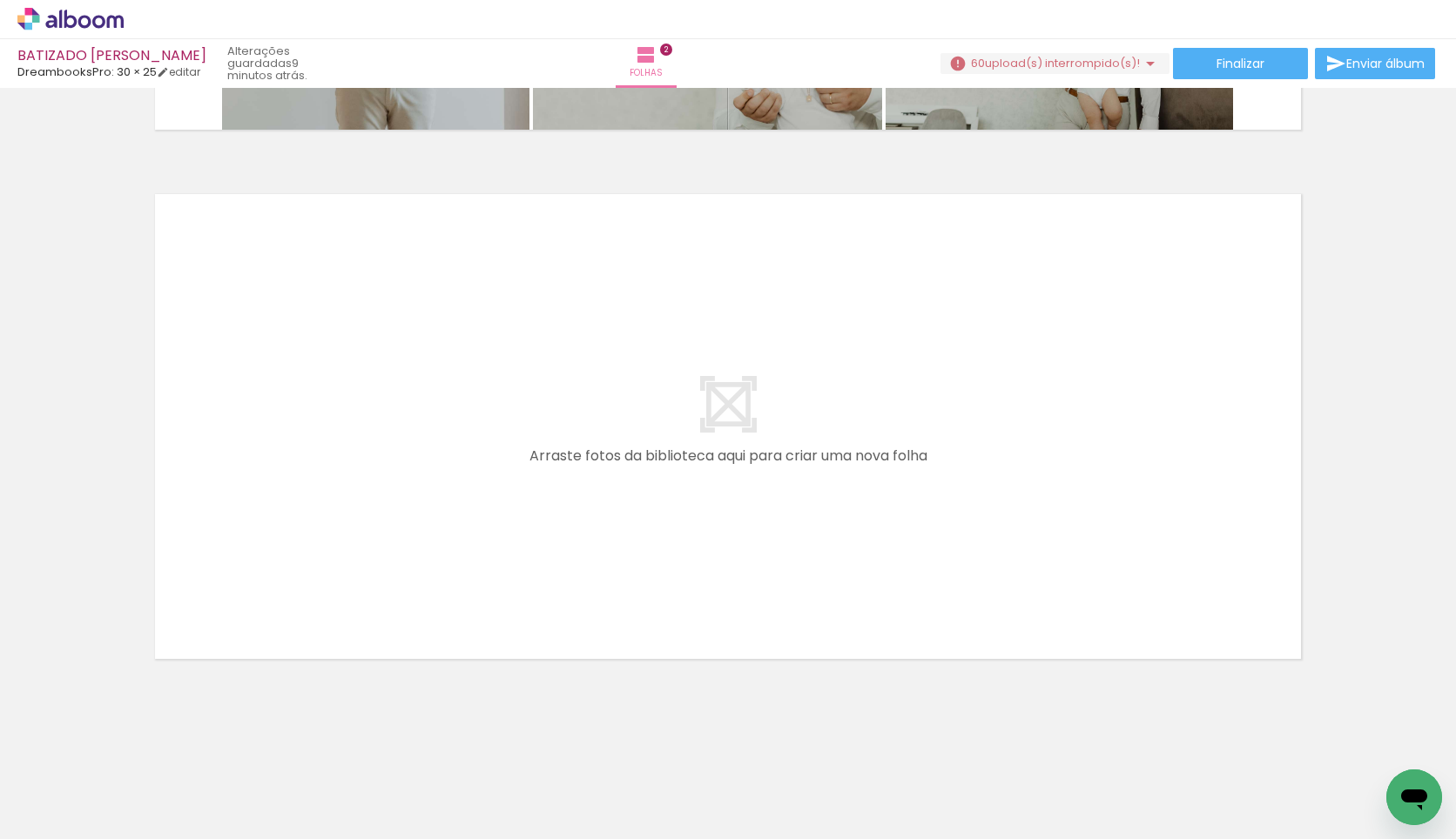
scroll to position [0, 837]
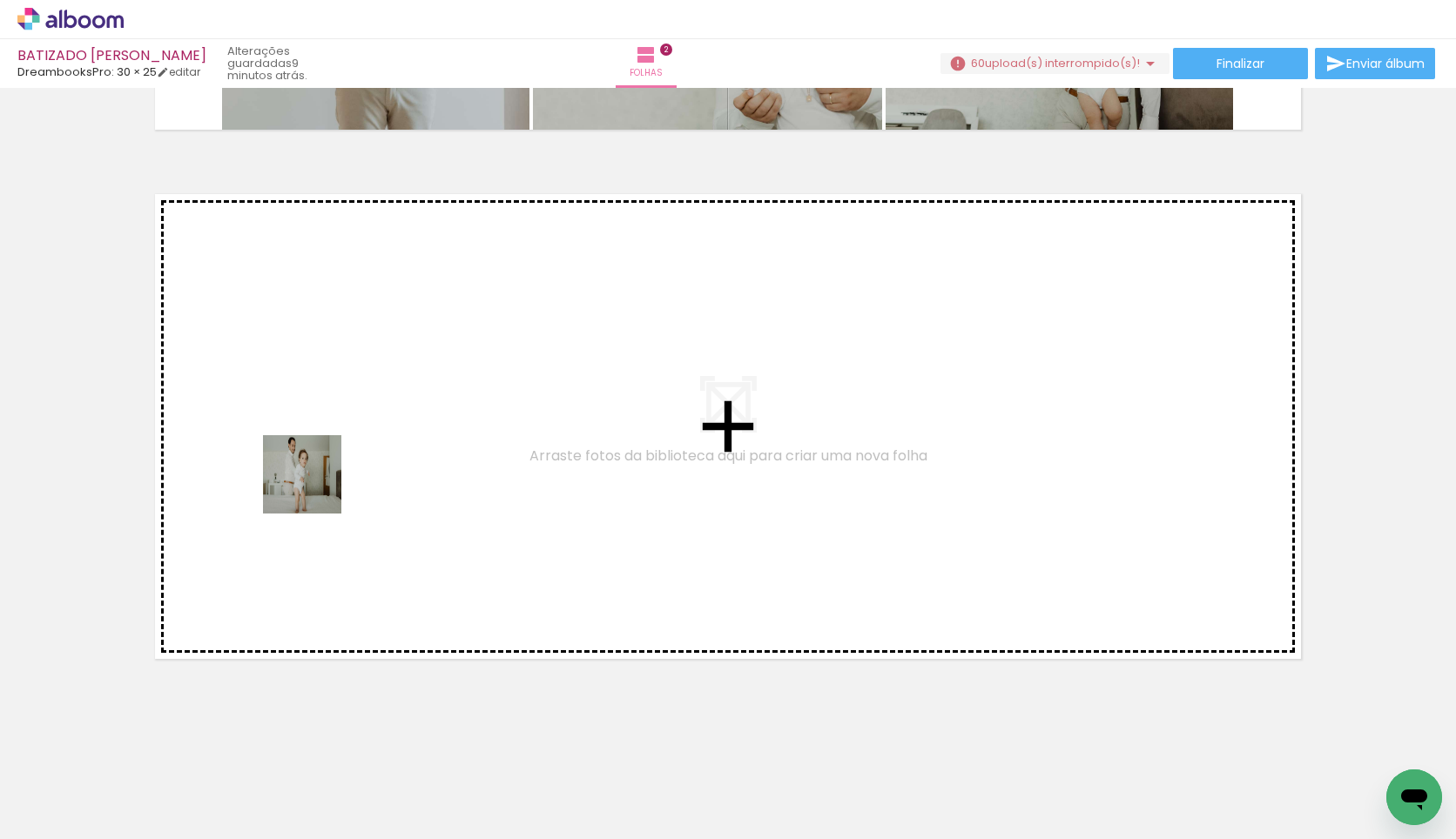
drag, startPoint x: 327, startPoint y: 795, endPoint x: 392, endPoint y: 770, distance: 69.6
click at [317, 482] on quentale-workspace at bounding box center [728, 420] width 1456 height 839
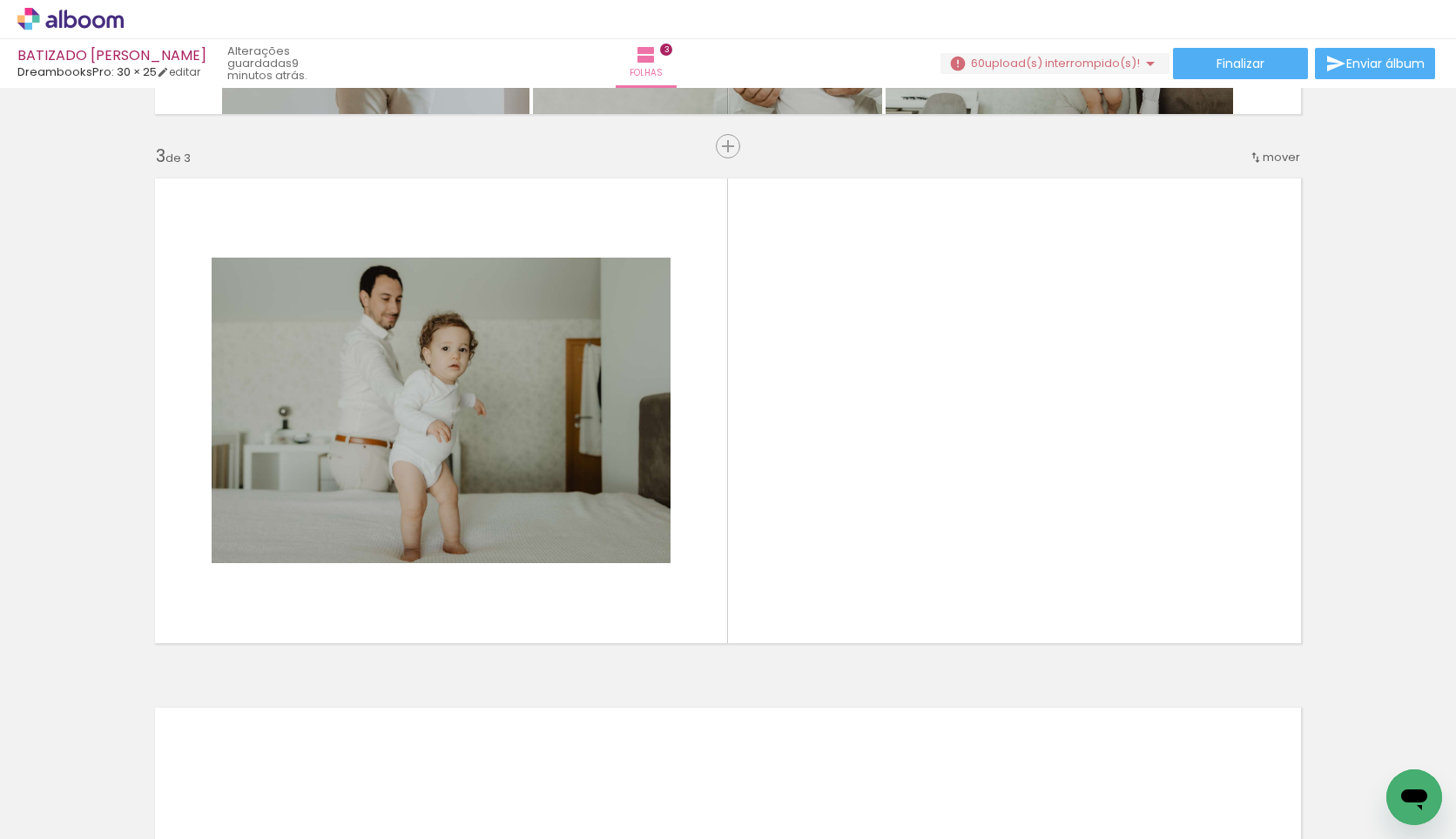
scroll to position [1031, 0]
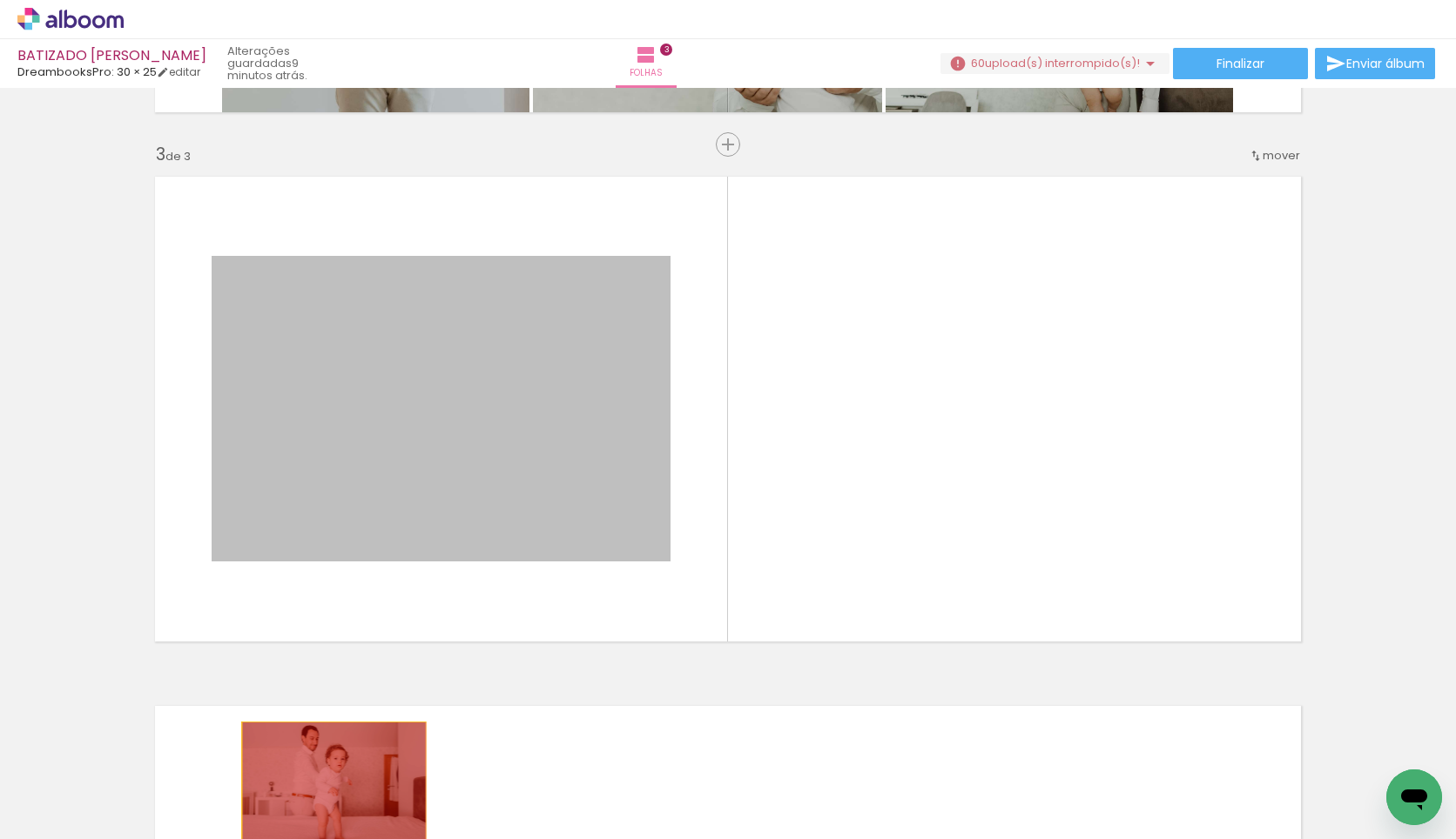
drag, startPoint x: 501, startPoint y: 368, endPoint x: 328, endPoint y: 783, distance: 449.6
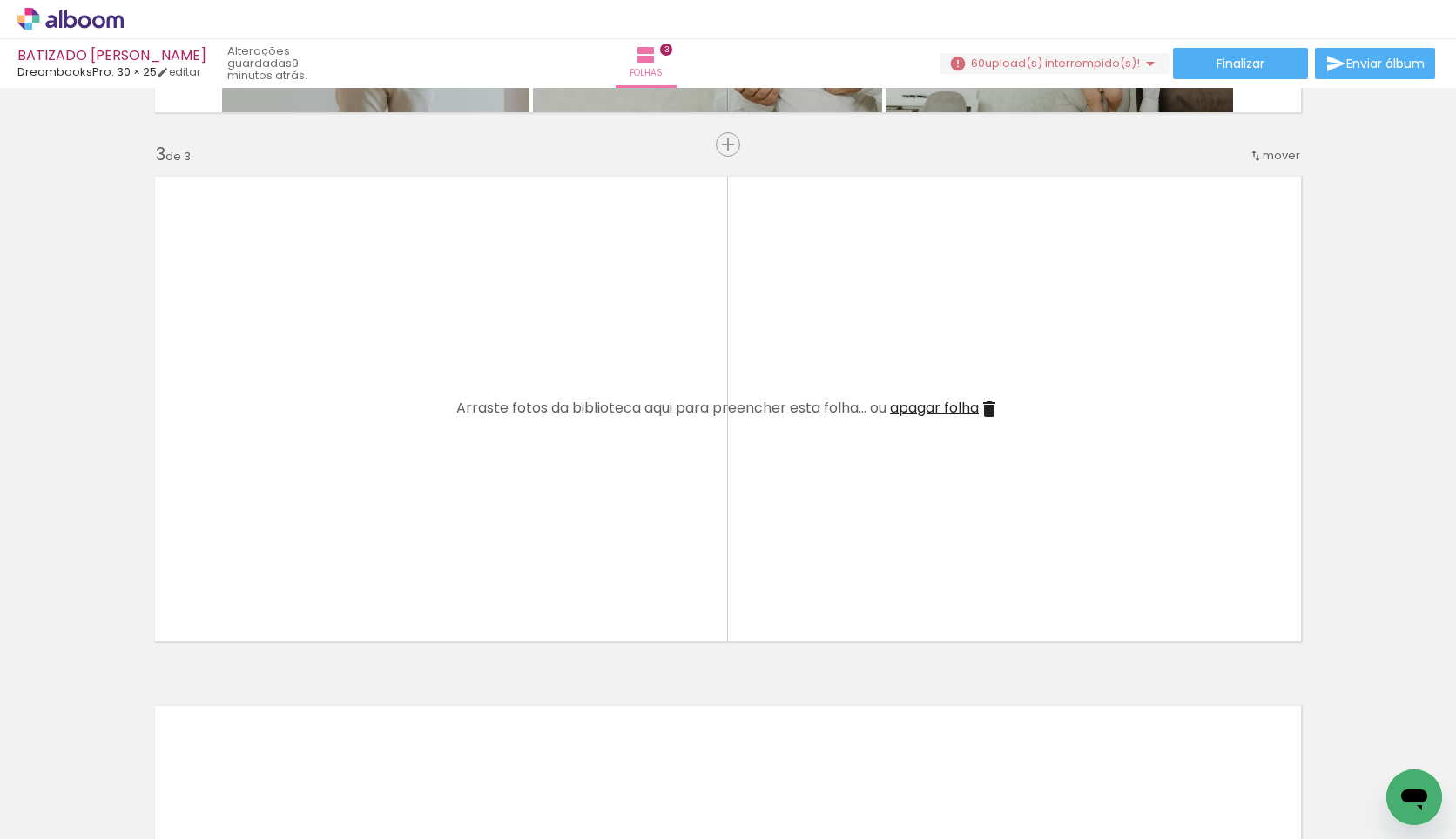
drag, startPoint x: 324, startPoint y: 780, endPoint x: 385, endPoint y: 381, distance: 403.6
click at [385, 381] on quentale-workspace at bounding box center [728, 420] width 1456 height 839
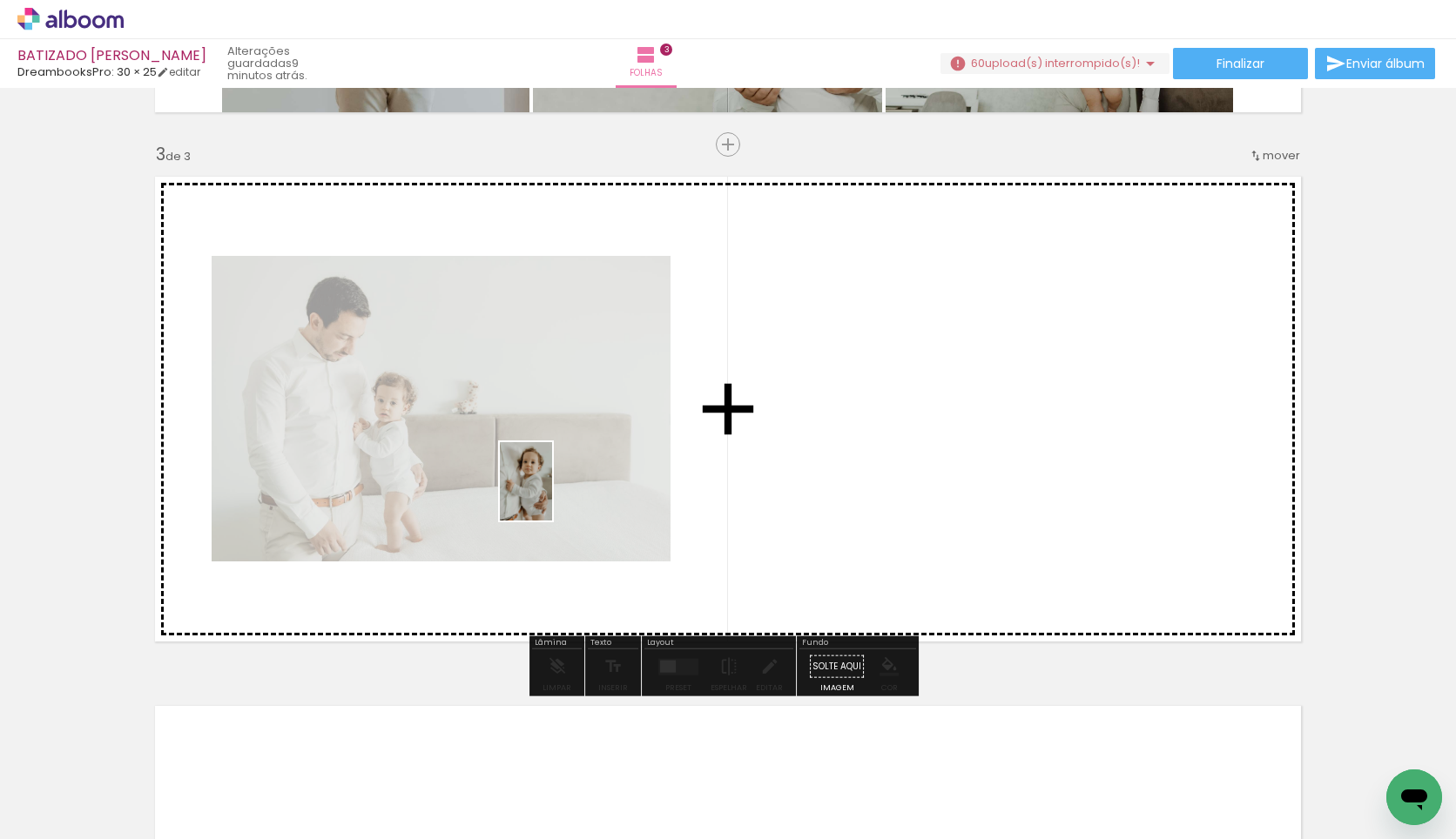
drag, startPoint x: 414, startPoint y: 794, endPoint x: 578, endPoint y: 494, distance: 341.9
click at [578, 494] on quentale-workspace at bounding box center [728, 420] width 1456 height 839
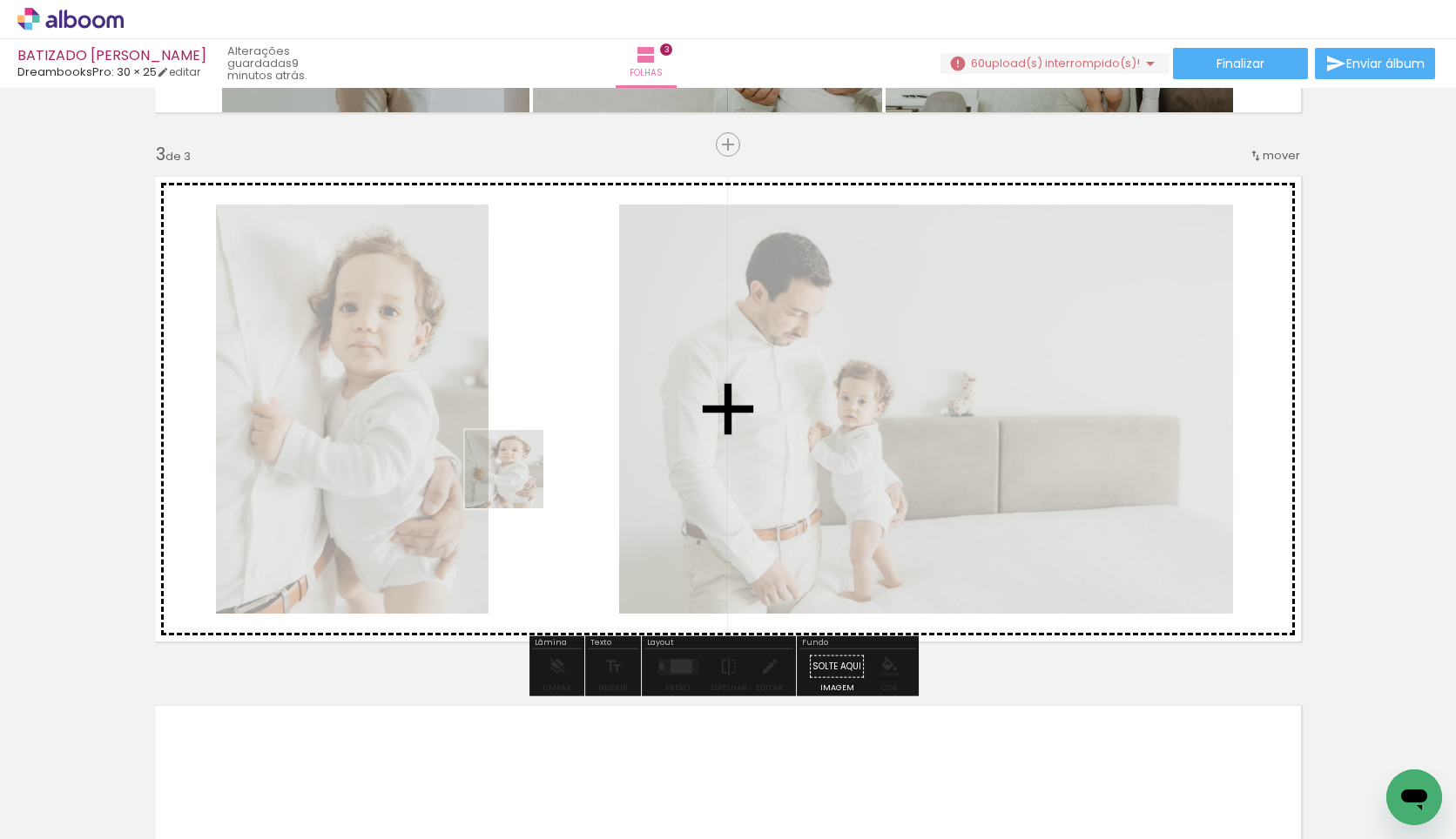
drag, startPoint x: 424, startPoint y: 796, endPoint x: 517, endPoint y: 481, distance: 328.4
click at [521, 443] on quentale-workspace at bounding box center [728, 420] width 1456 height 839
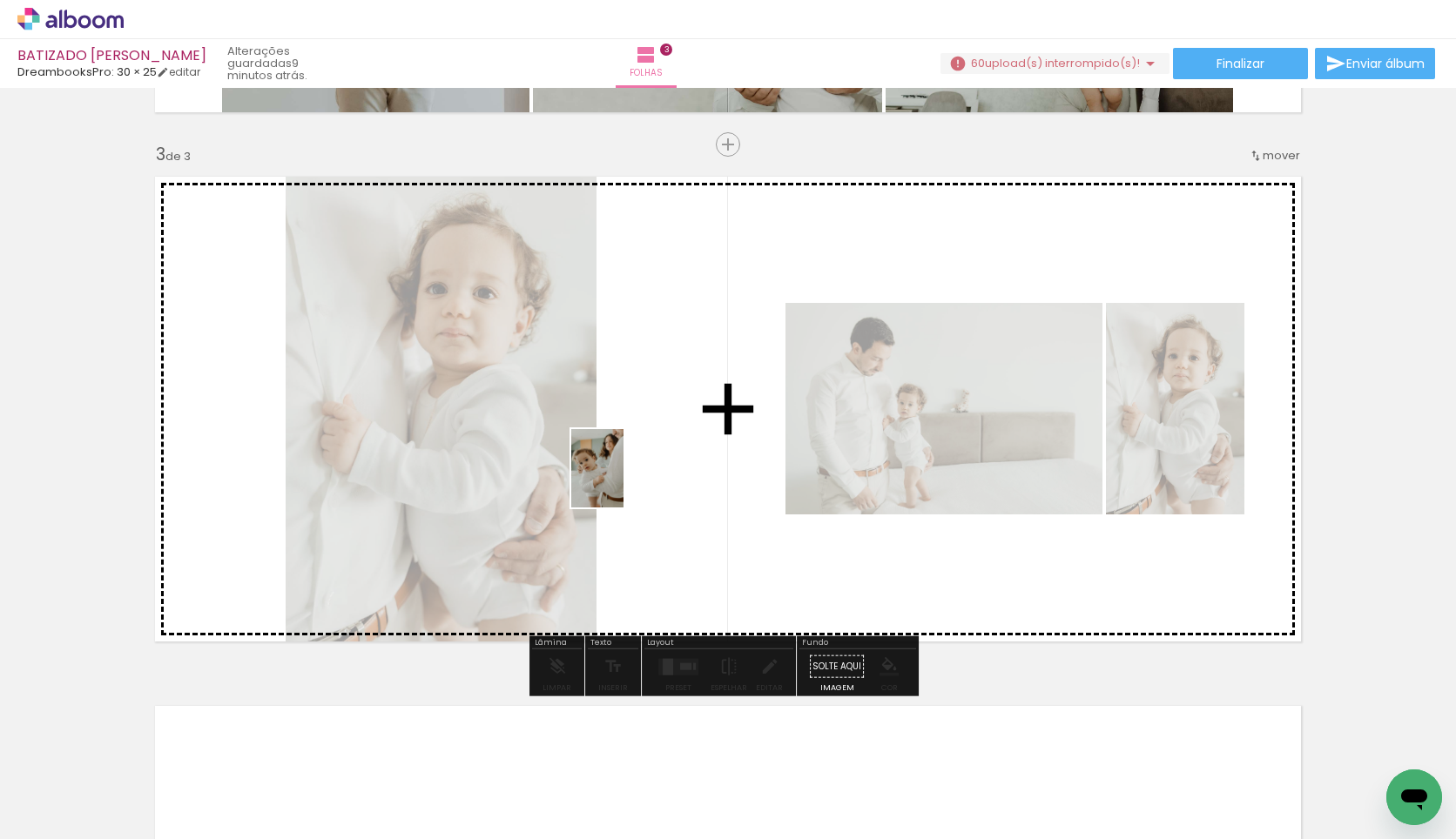
drag, startPoint x: 552, startPoint y: 743, endPoint x: 630, endPoint y: 476, distance: 278.2
click at [630, 476] on quentale-workspace at bounding box center [728, 420] width 1456 height 839
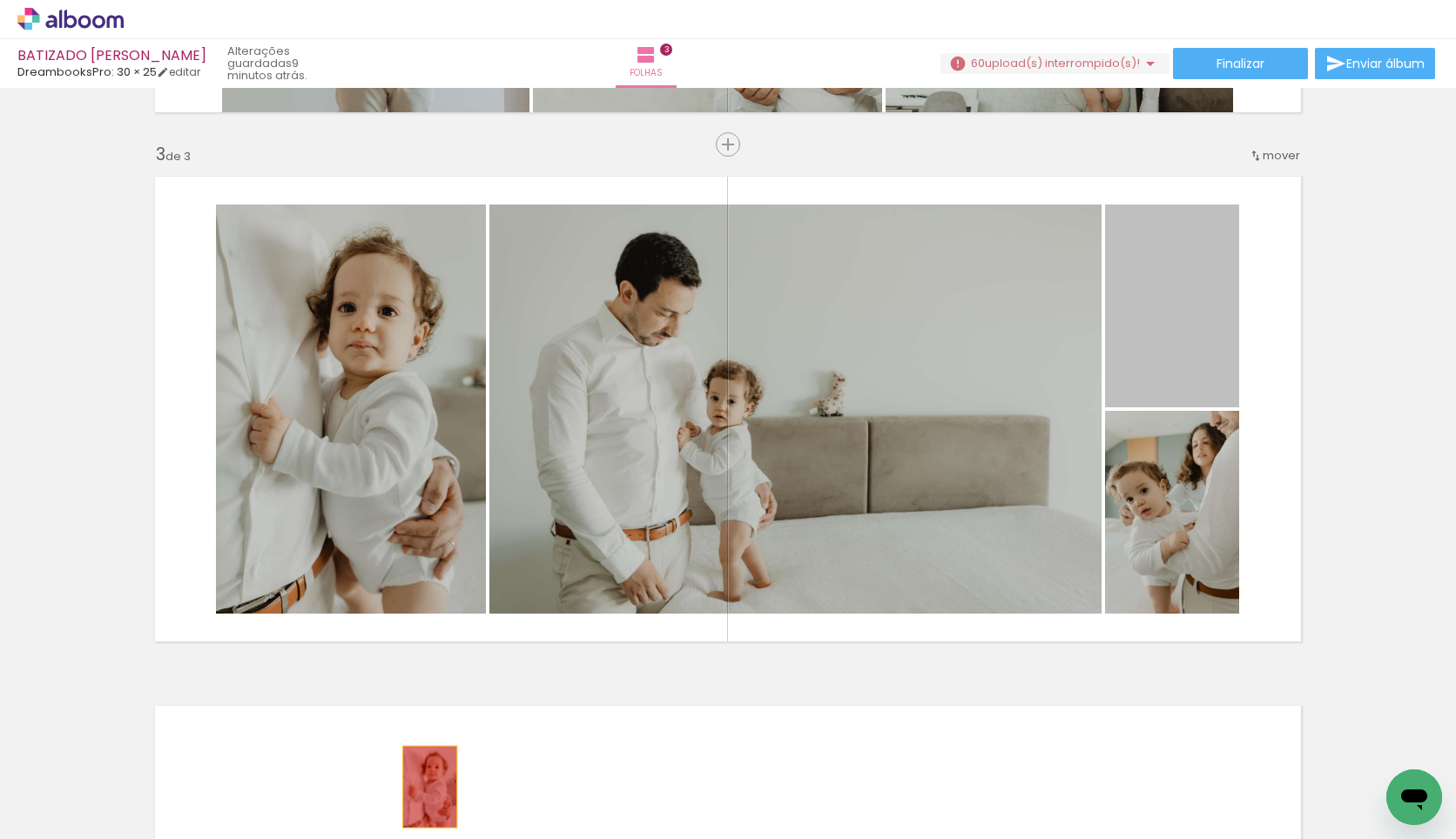
drag, startPoint x: 1165, startPoint y: 352, endPoint x: 411, endPoint y: 791, distance: 872.5
click at [413, 791] on quentale-workspace at bounding box center [728, 420] width 1456 height 839
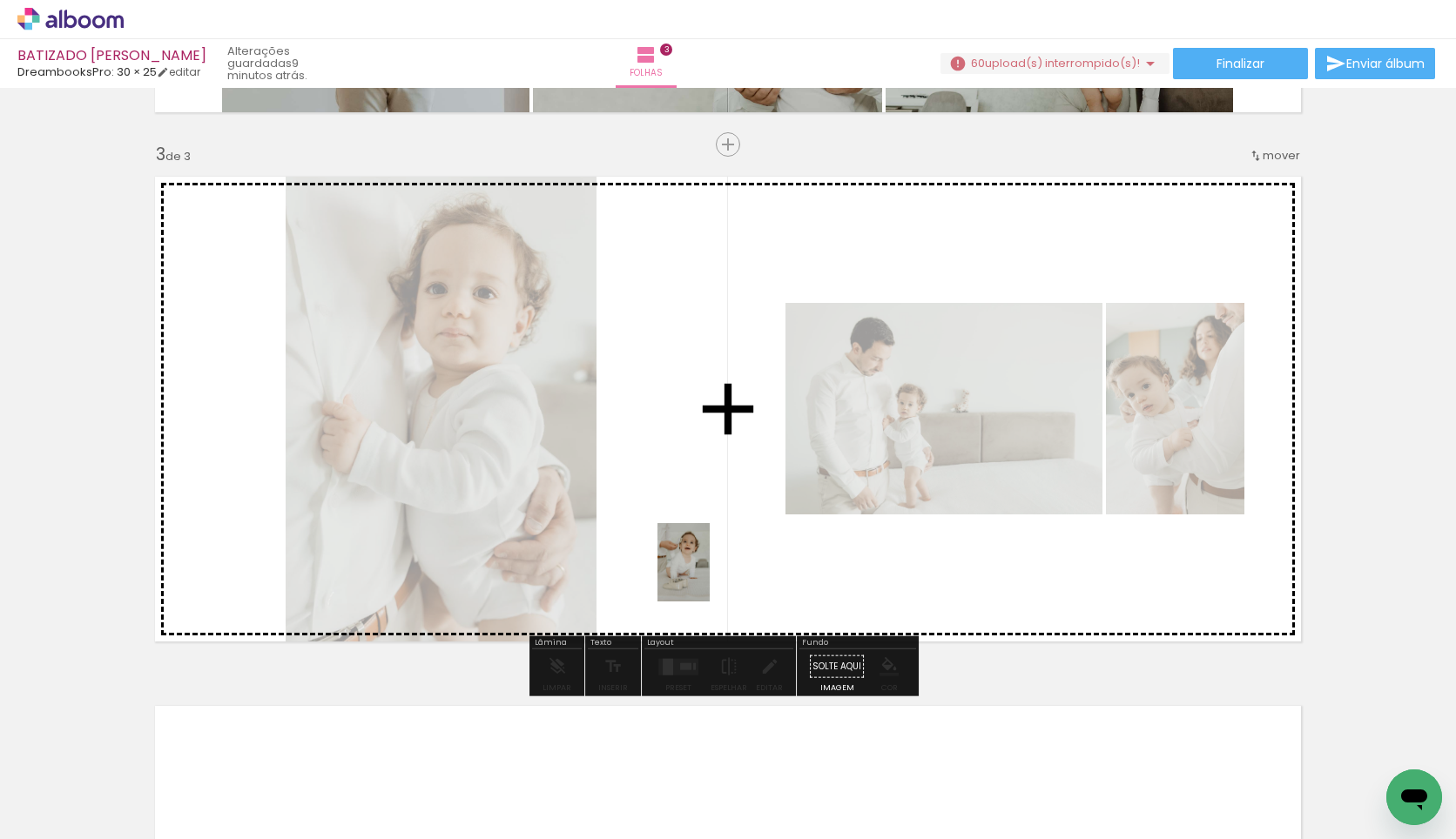
drag, startPoint x: 713, startPoint y: 730, endPoint x: 710, endPoint y: 559, distance: 171.0
click at [710, 559] on quentale-workspace at bounding box center [728, 420] width 1456 height 839
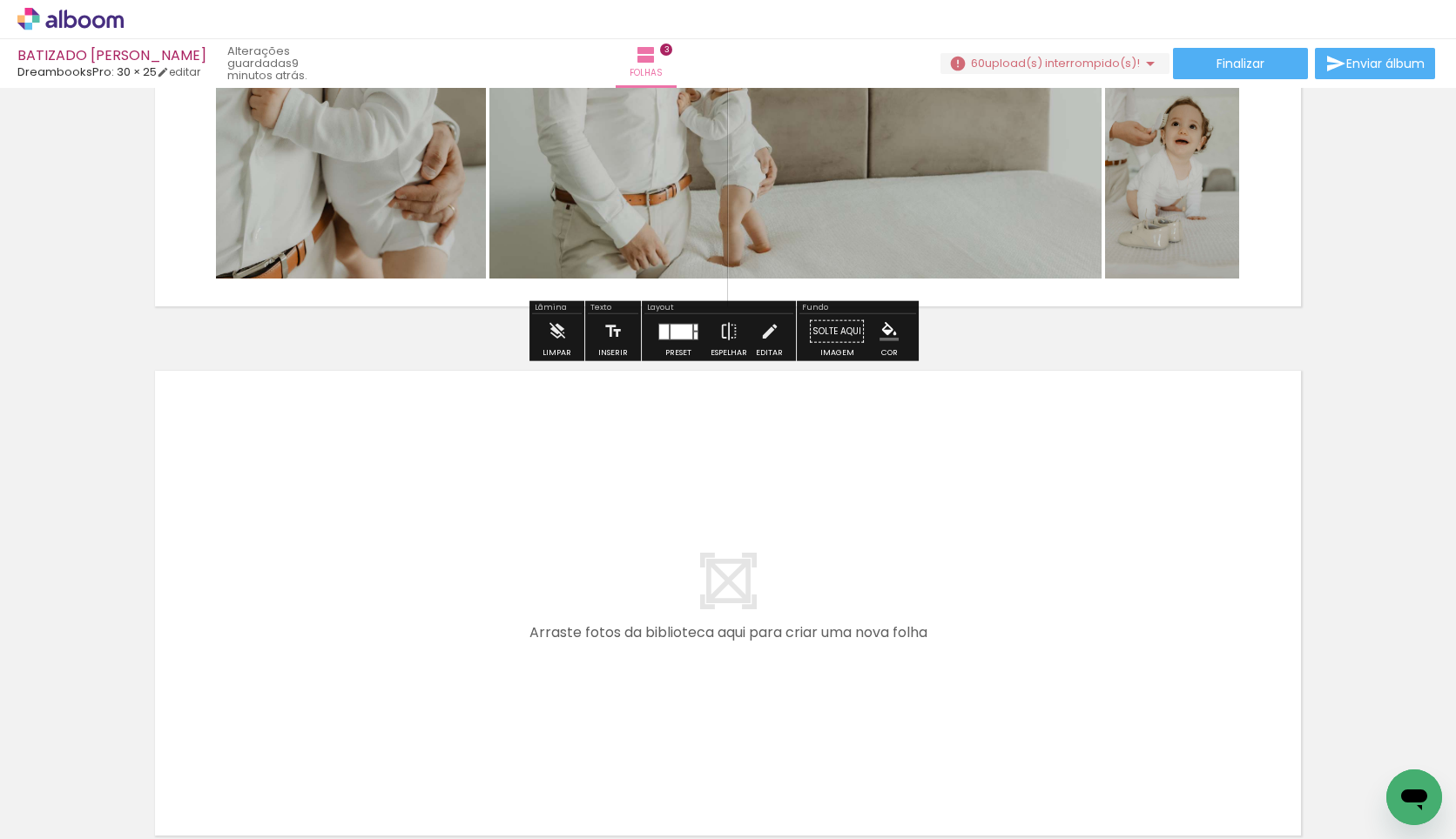
scroll to position [1379, 0]
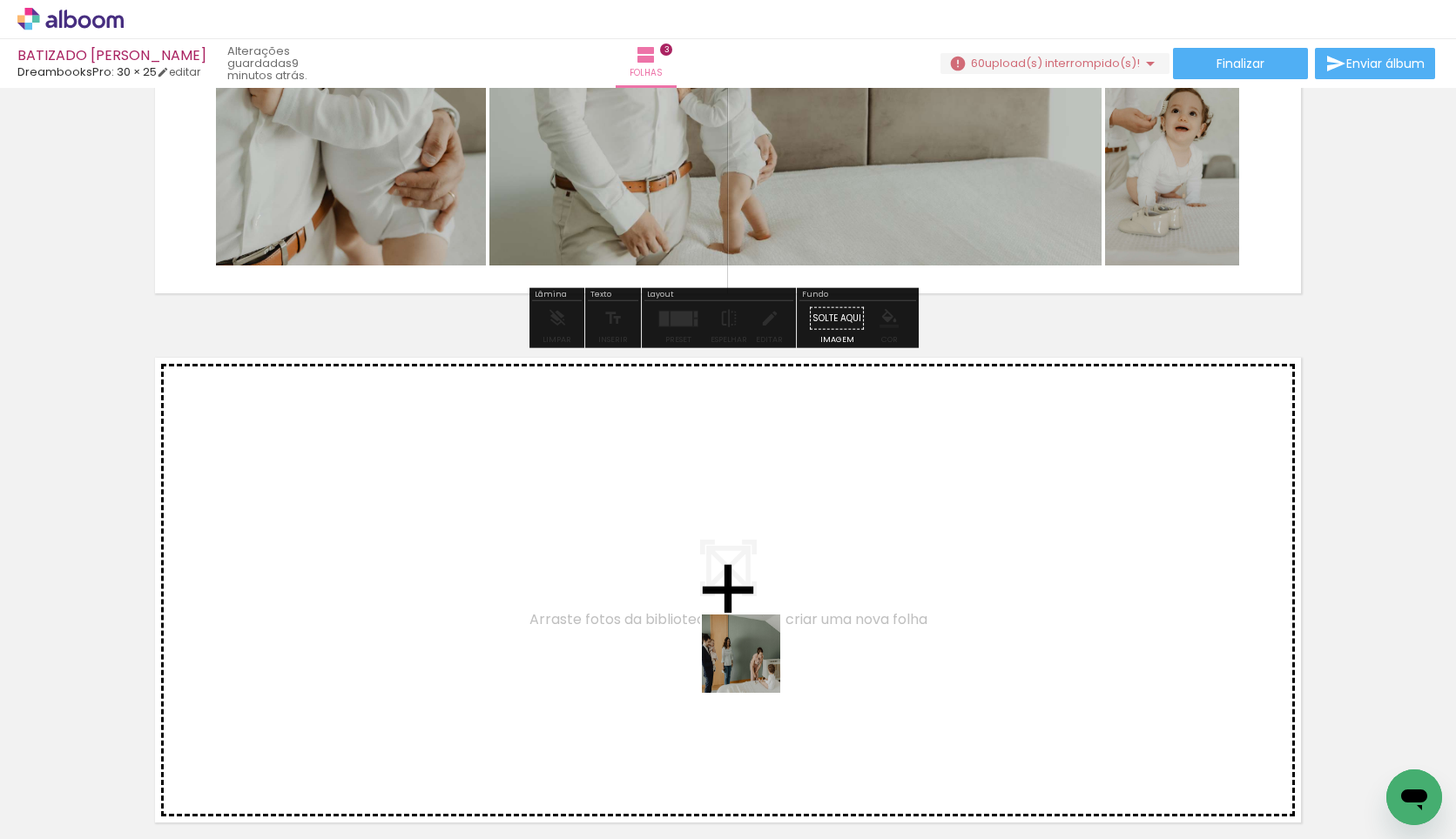
drag, startPoint x: 791, startPoint y: 785, endPoint x: 733, endPoint y: 576, distance: 216.9
click at [733, 576] on quentale-workspace at bounding box center [728, 420] width 1456 height 839
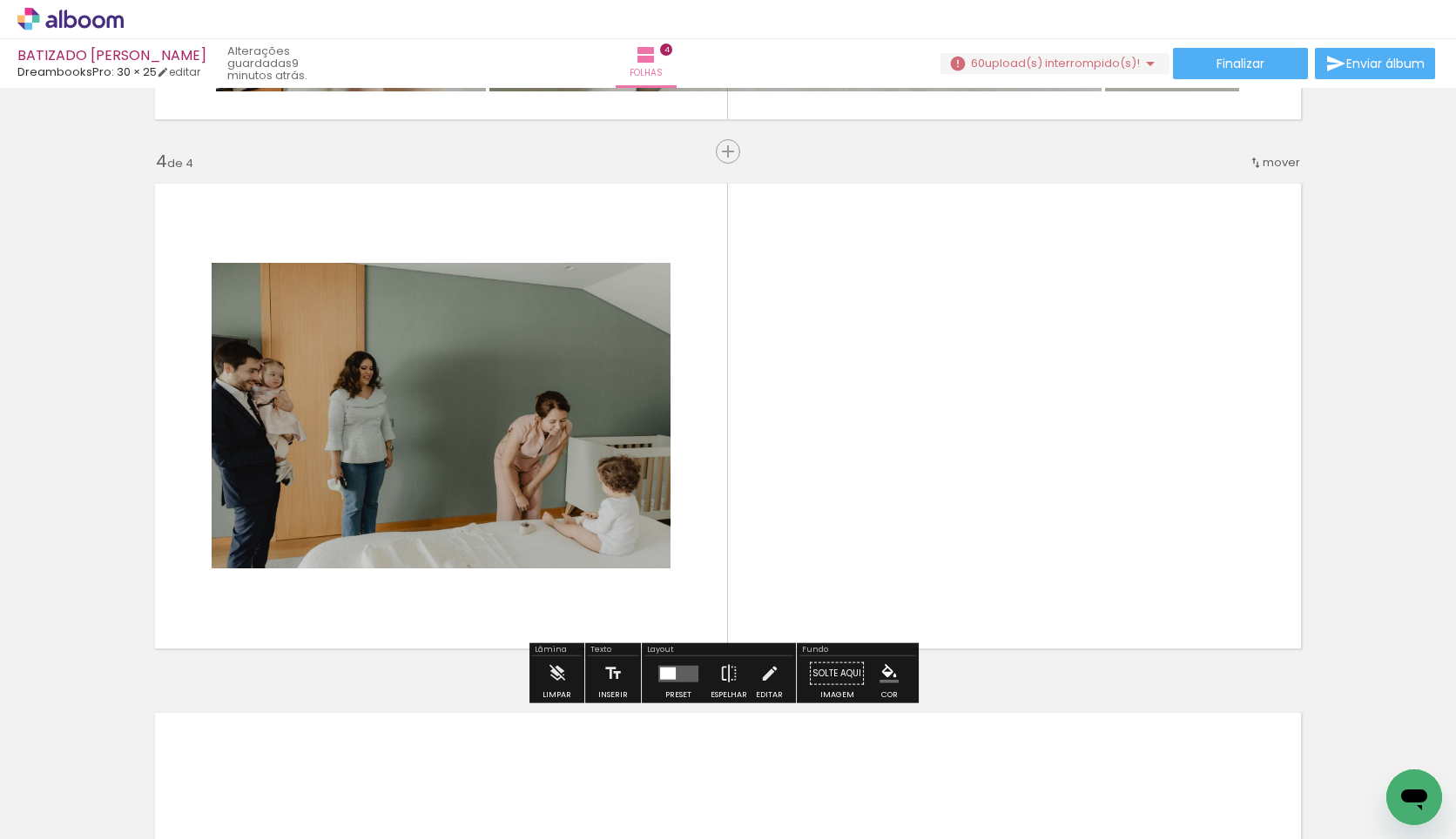
scroll to position [1560, 0]
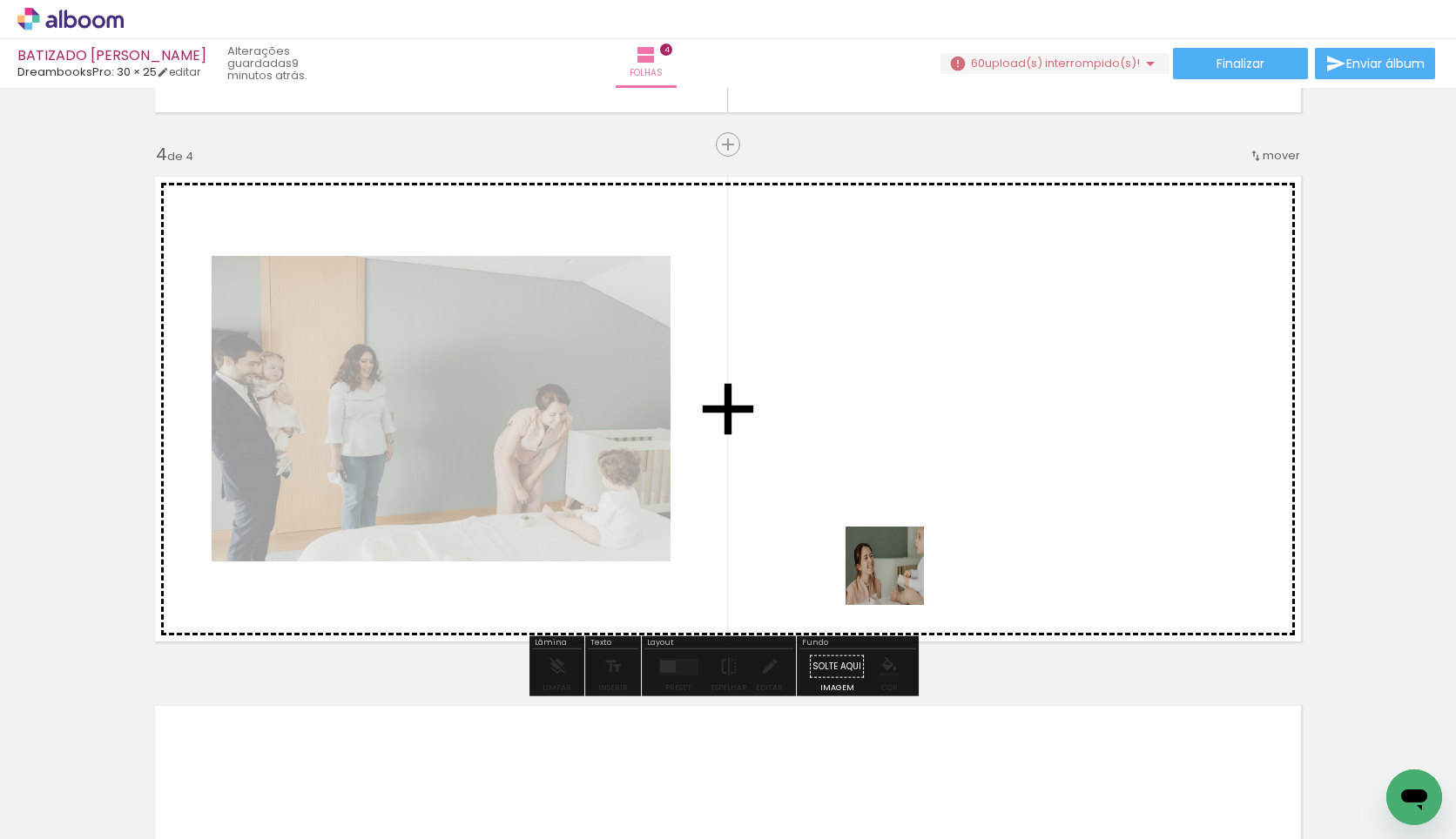
drag, startPoint x: 910, startPoint y: 783, endPoint x: 939, endPoint y: 602, distance: 183.3
click at [920, 538] on quentale-workspace at bounding box center [728, 420] width 1456 height 839
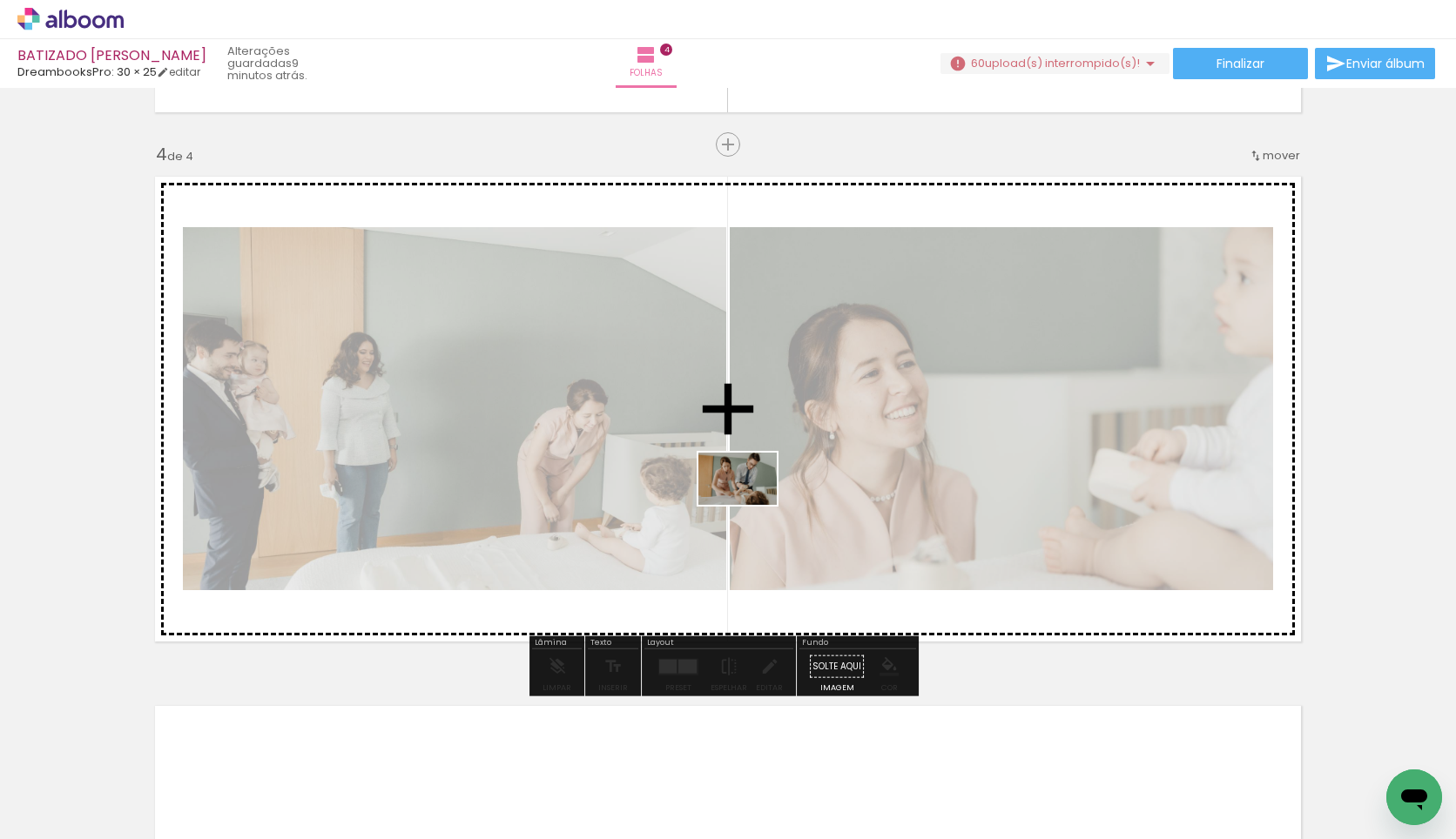
drag, startPoint x: 985, startPoint y: 787, endPoint x: 733, endPoint y: 490, distance: 389.5
click at [733, 490] on quentale-workspace at bounding box center [728, 420] width 1456 height 839
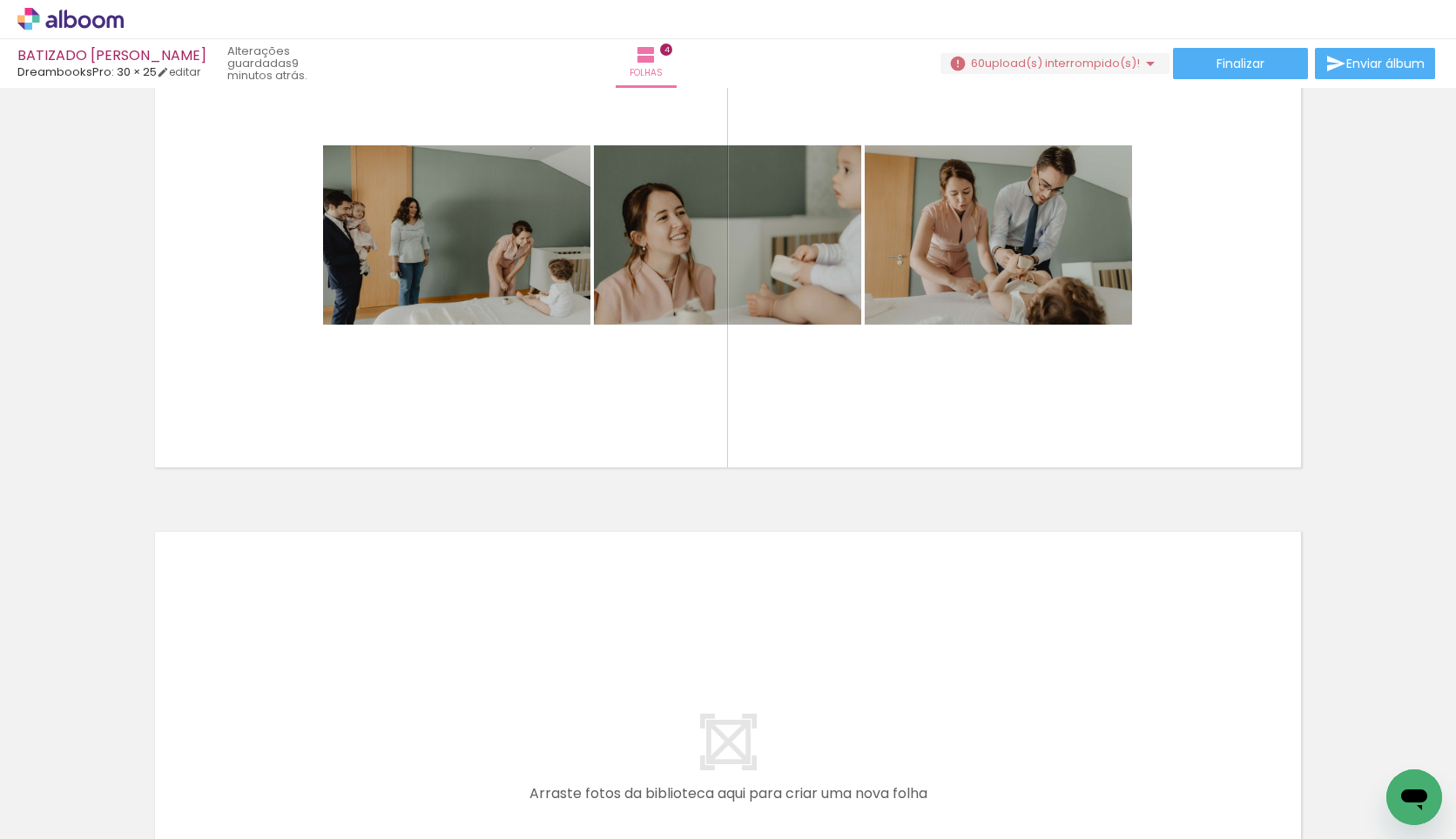
scroll to position [0, 1483]
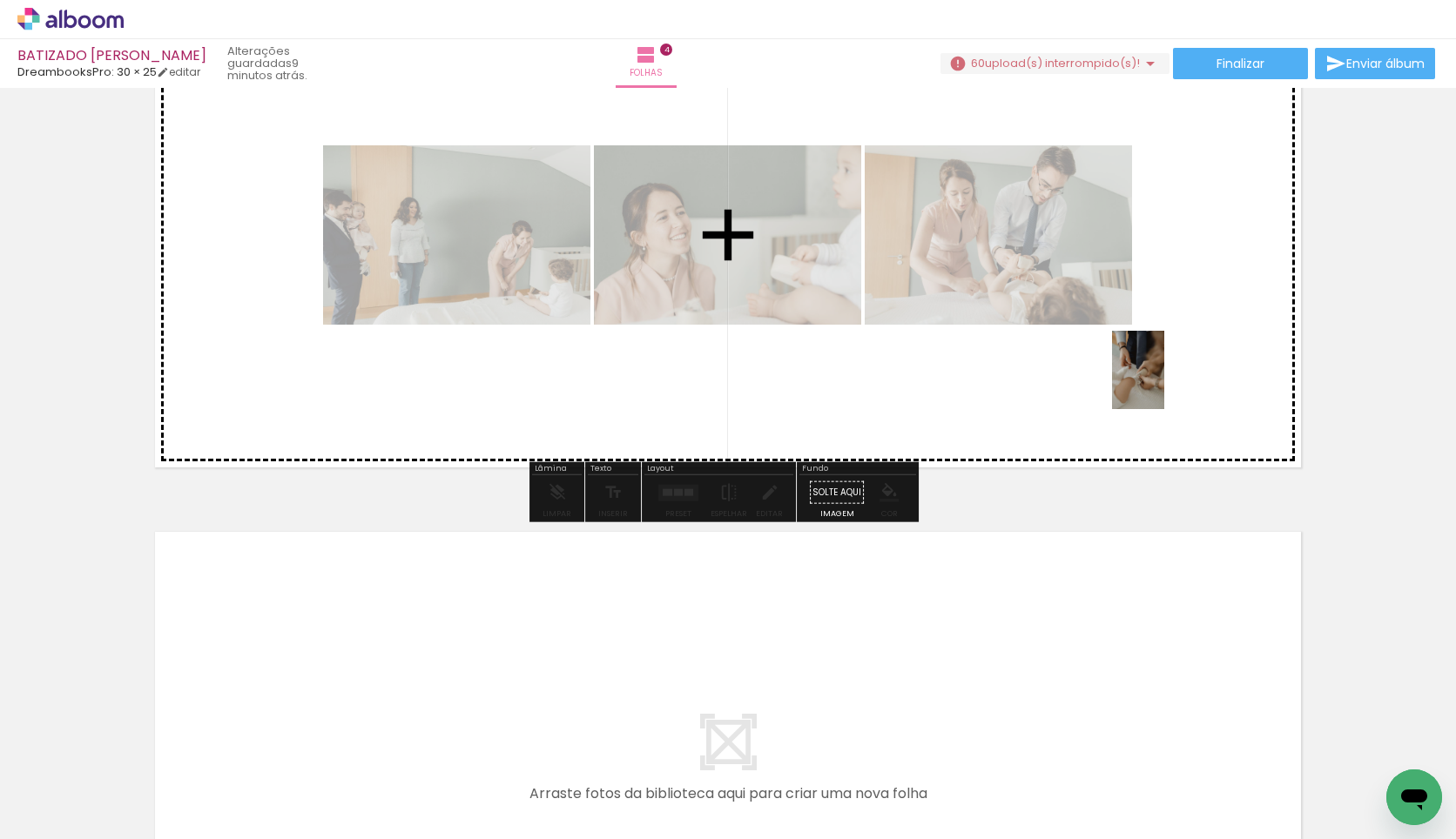
drag, startPoint x: 471, startPoint y: 791, endPoint x: 1165, endPoint y: 383, distance: 805.0
click at [1165, 383] on quentale-workspace at bounding box center [728, 420] width 1456 height 839
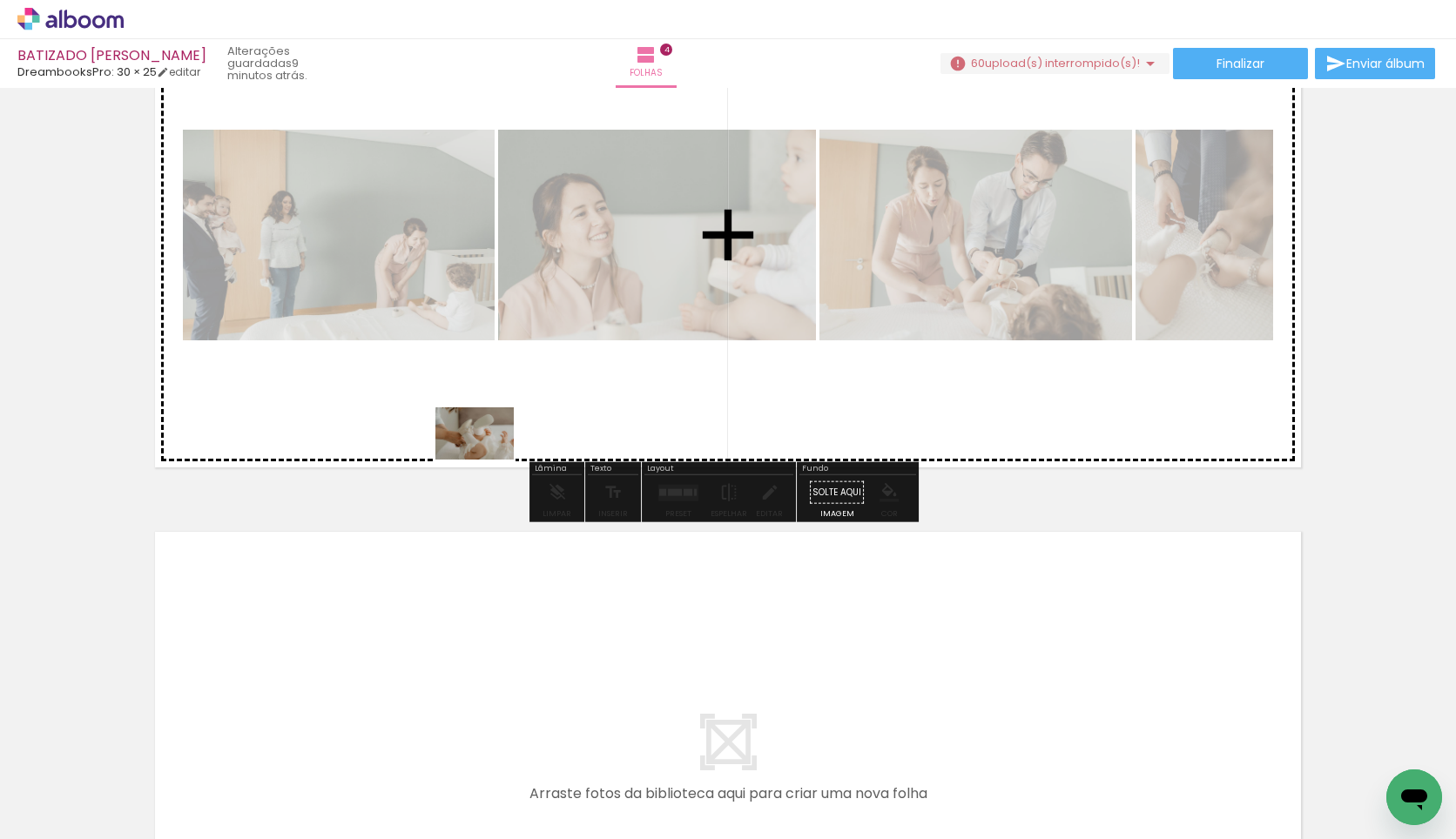
drag, startPoint x: 729, startPoint y: 776, endPoint x: 482, endPoint y: 411, distance: 440.7
click at [482, 411] on quentale-workspace at bounding box center [728, 420] width 1456 height 839
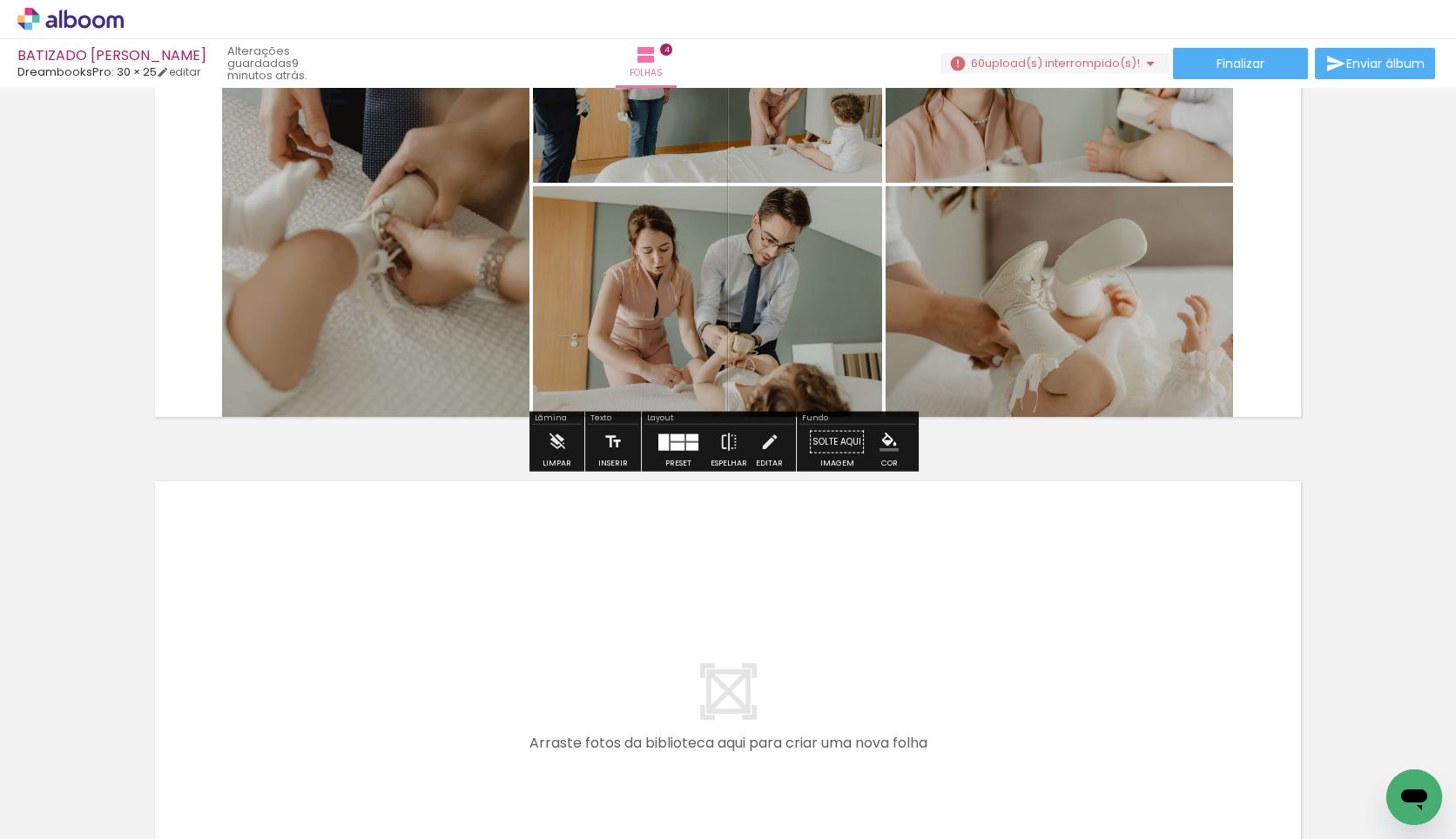
scroll to position [1821, 0]
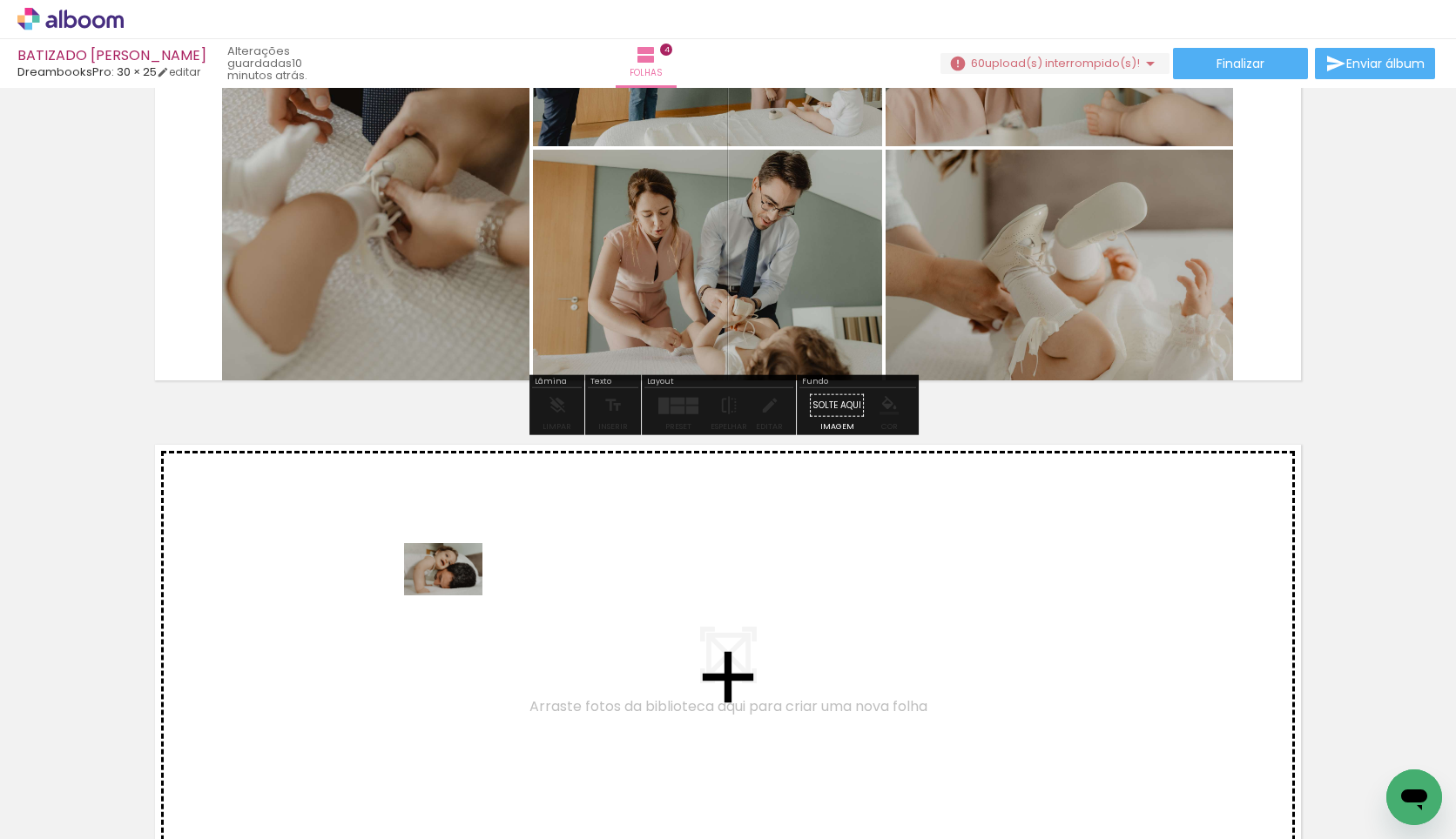
drag, startPoint x: 560, startPoint y: 790, endPoint x: 449, endPoint y: 580, distance: 237.5
click at [449, 580] on quentale-workspace at bounding box center [728, 420] width 1456 height 839
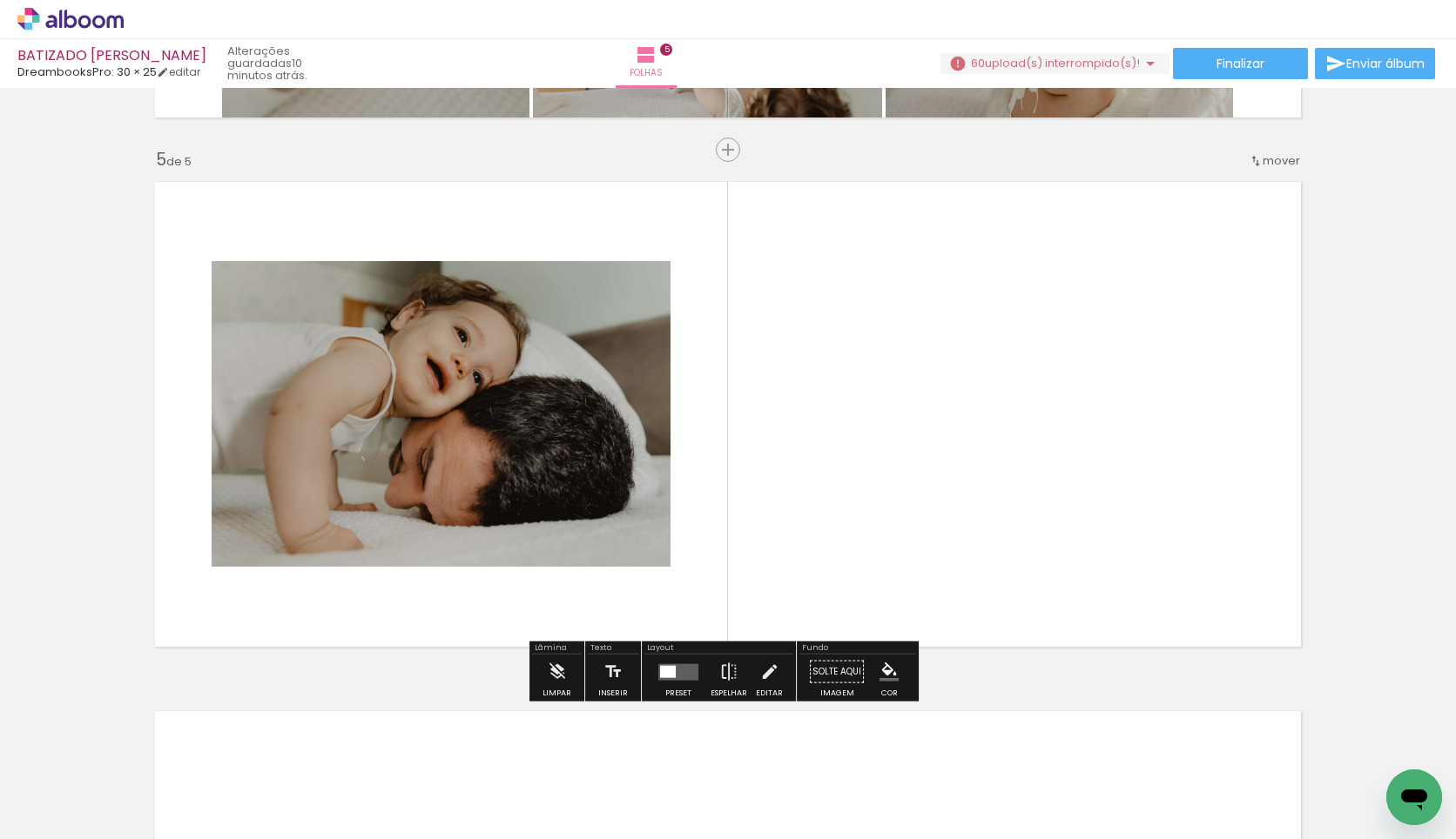
scroll to position [2089, 0]
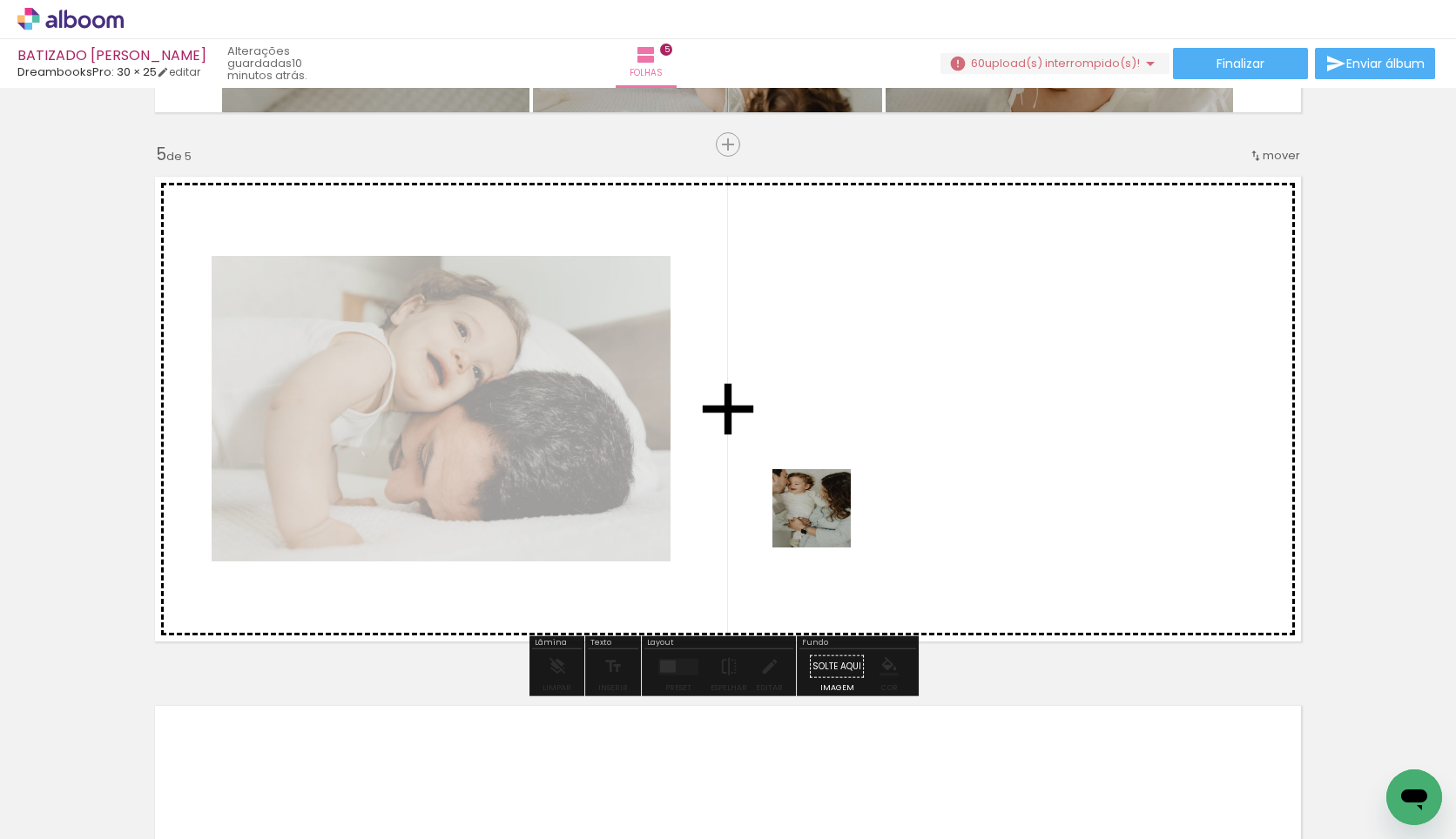
drag, startPoint x: 625, startPoint y: 803, endPoint x: 852, endPoint y: 493, distance: 384.2
click at [863, 452] on quentale-workspace at bounding box center [728, 420] width 1456 height 839
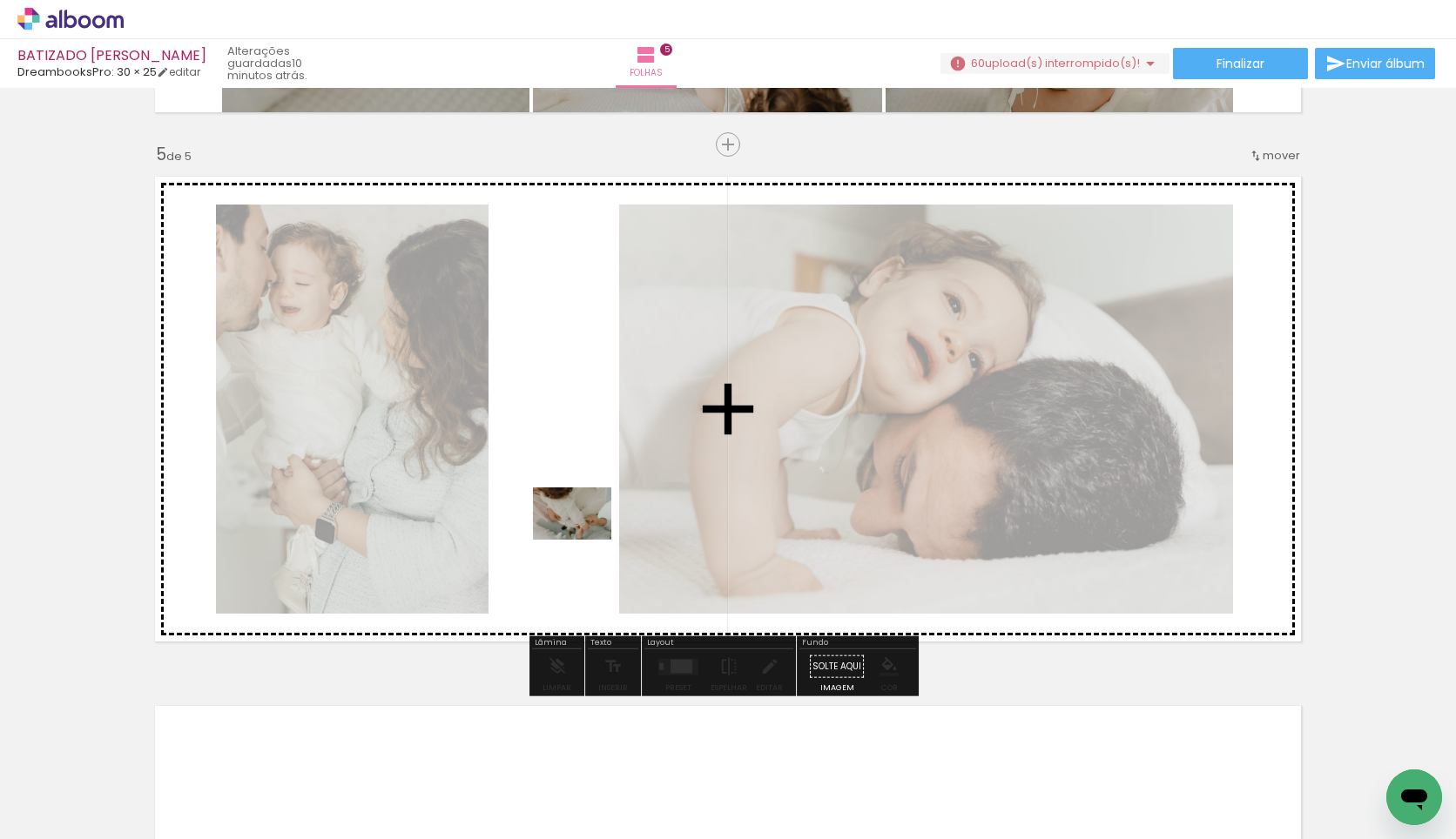
drag, startPoint x: 839, startPoint y: 792, endPoint x: 699, endPoint y: 591, distance: 245.0
click at [563, 526] on quentale-workspace at bounding box center [728, 420] width 1456 height 839
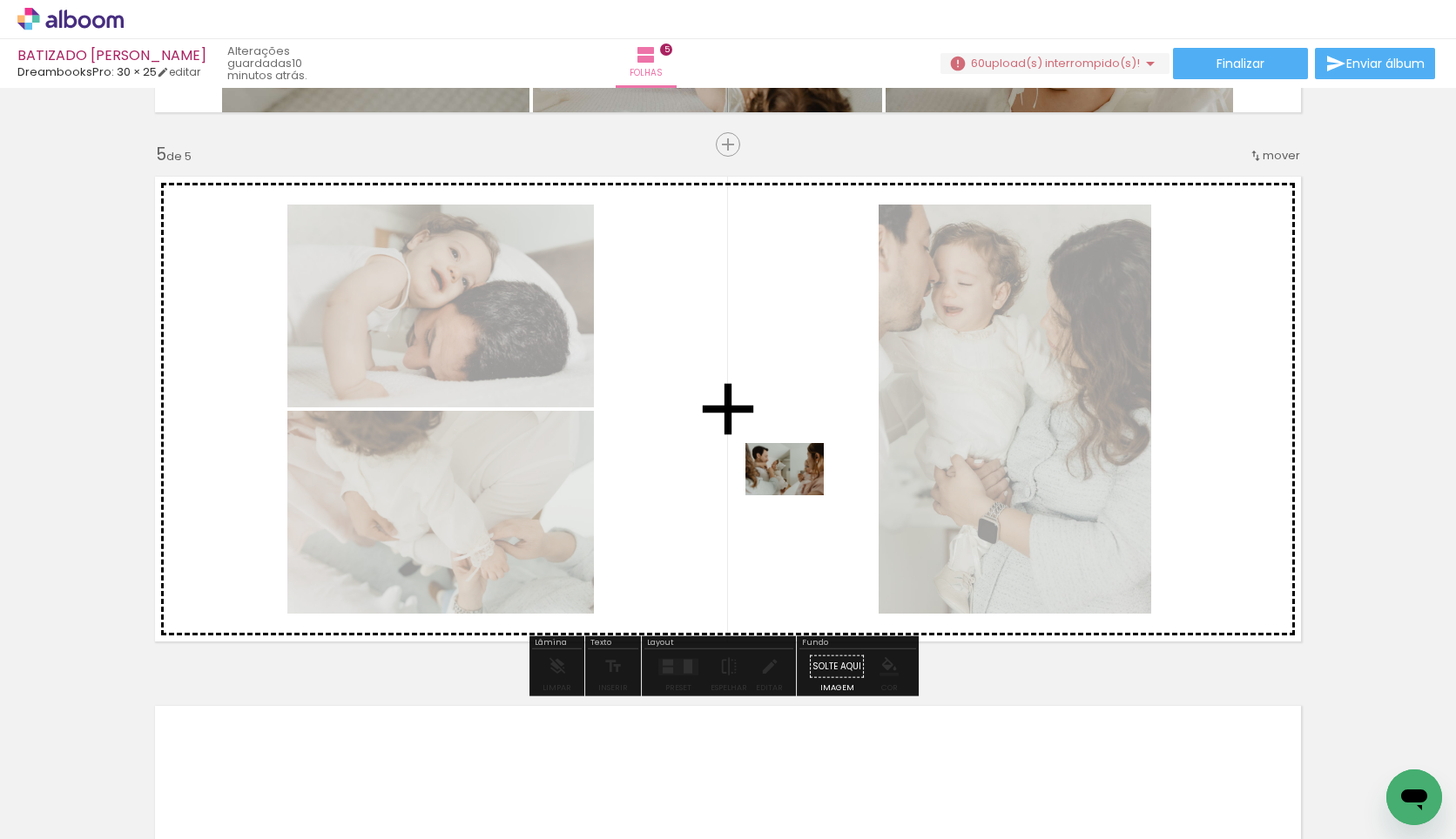
drag, startPoint x: 941, startPoint y: 805, endPoint x: 789, endPoint y: 488, distance: 351.6
click at [789, 488] on quentale-workspace at bounding box center [728, 420] width 1456 height 839
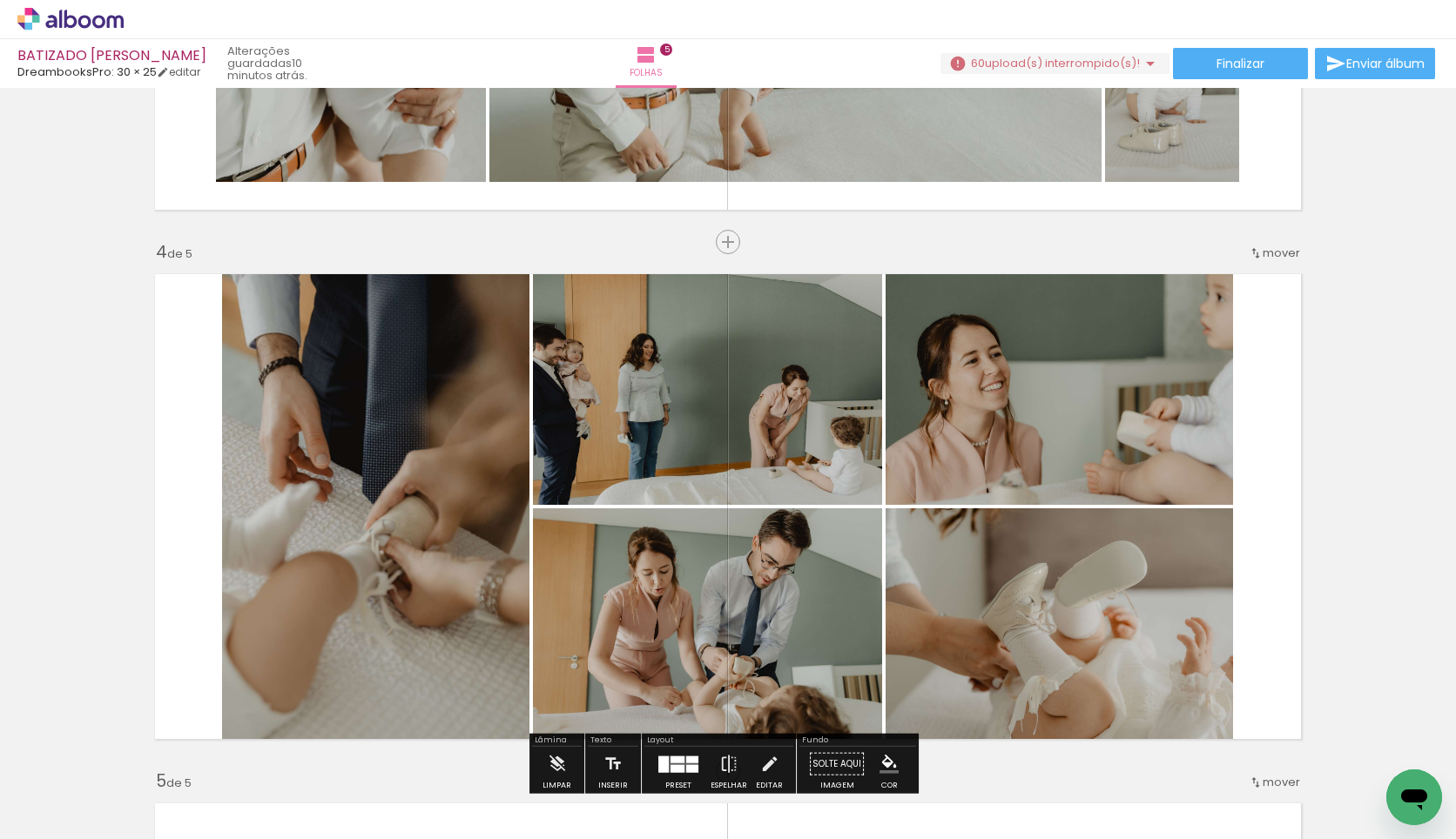
scroll to position [1568, 0]
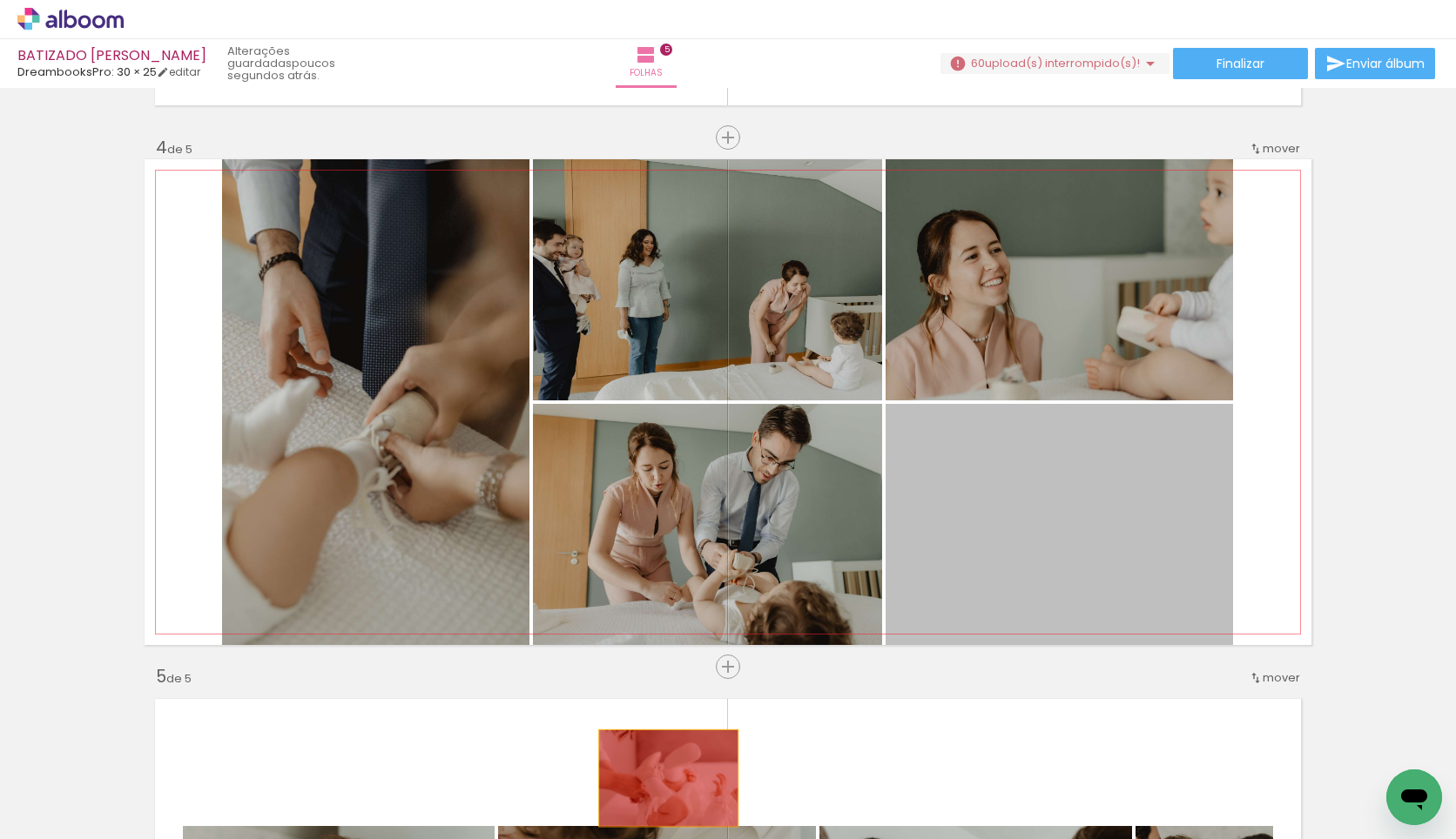
drag, startPoint x: 1109, startPoint y: 518, endPoint x: 662, endPoint y: 779, distance: 517.6
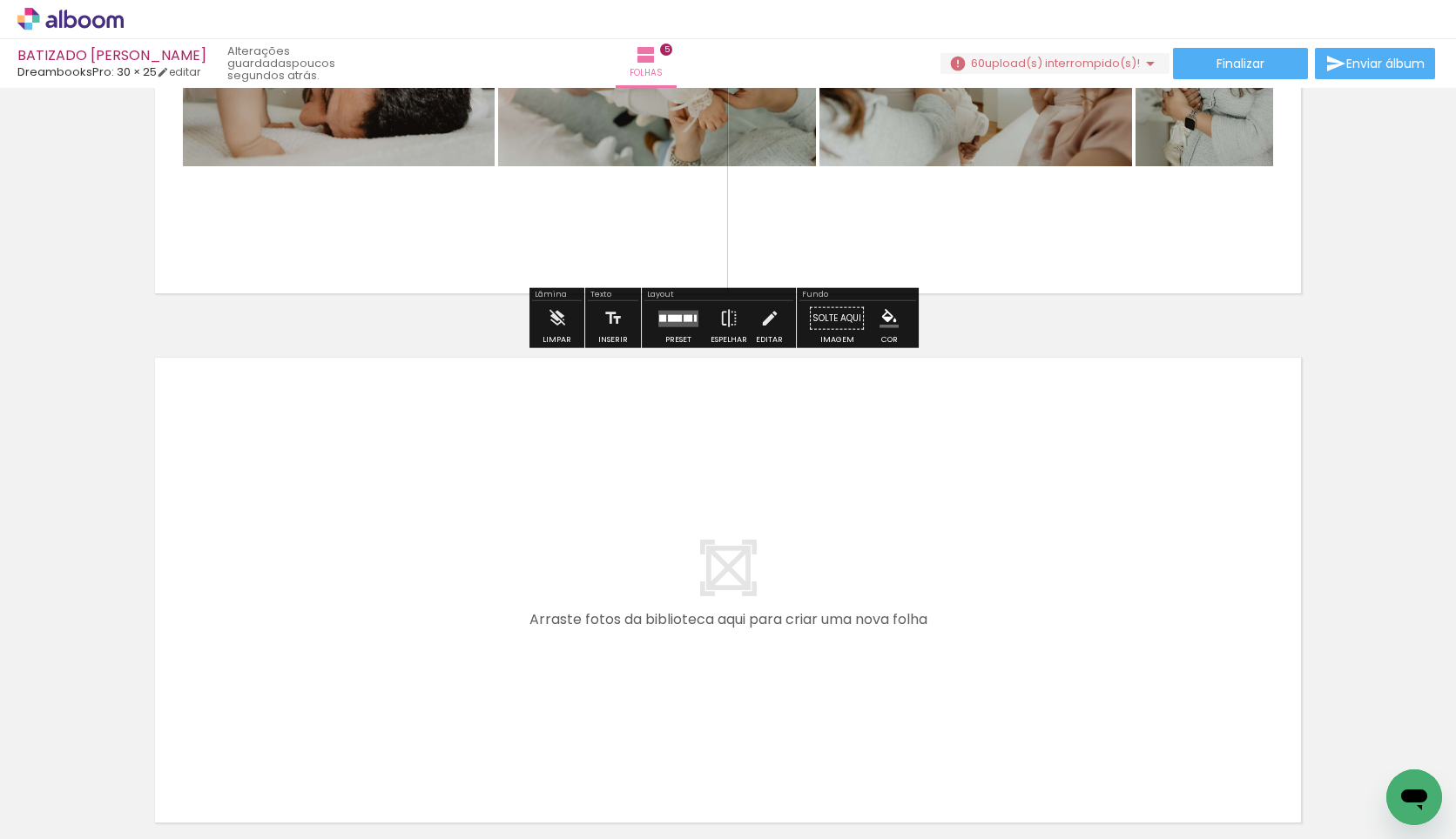
scroll to position [2602, 0]
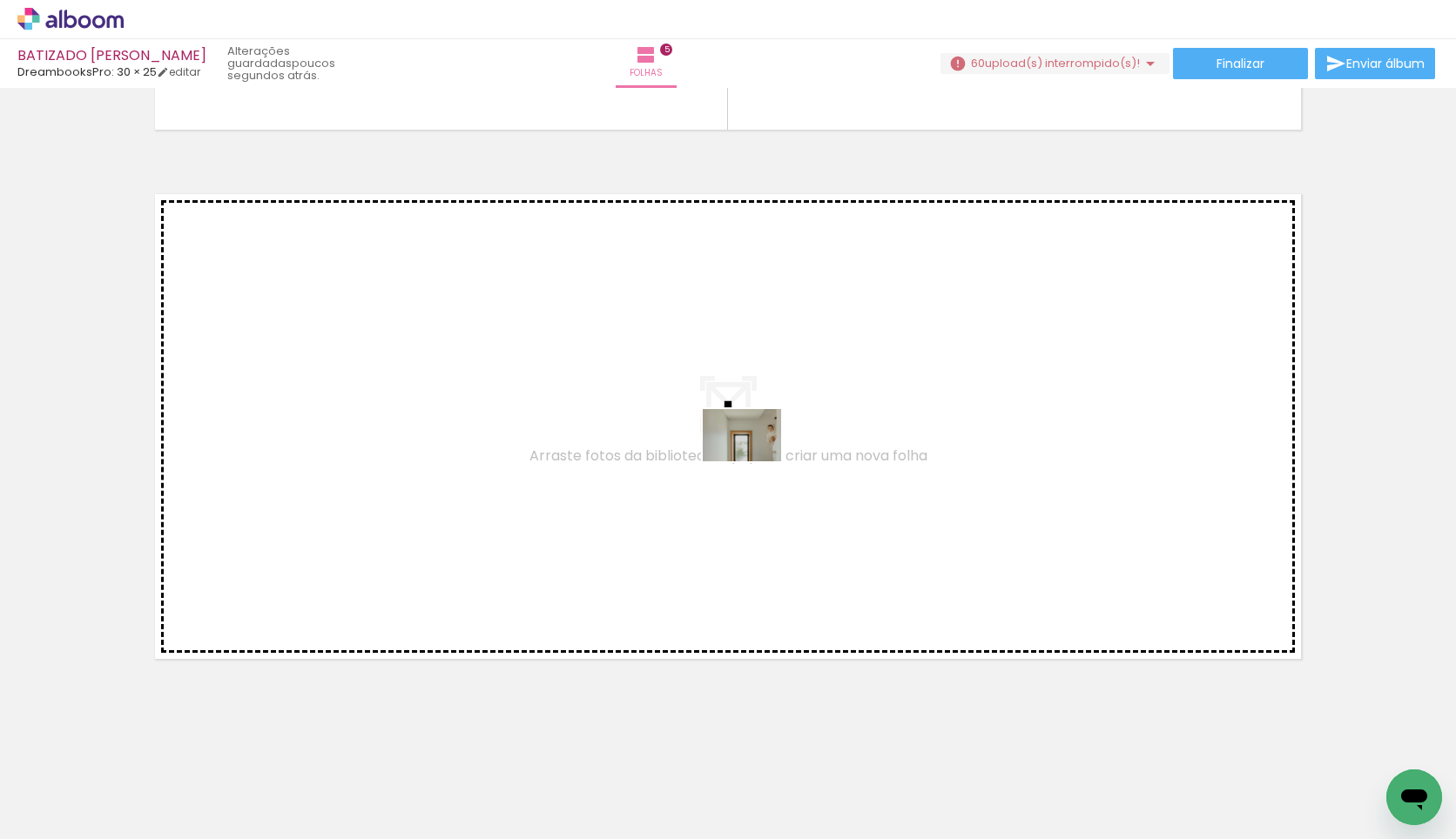
drag, startPoint x: 705, startPoint y: 792, endPoint x: 756, endPoint y: 461, distance: 334.9
click at [756, 461] on quentale-workspace at bounding box center [728, 420] width 1456 height 839
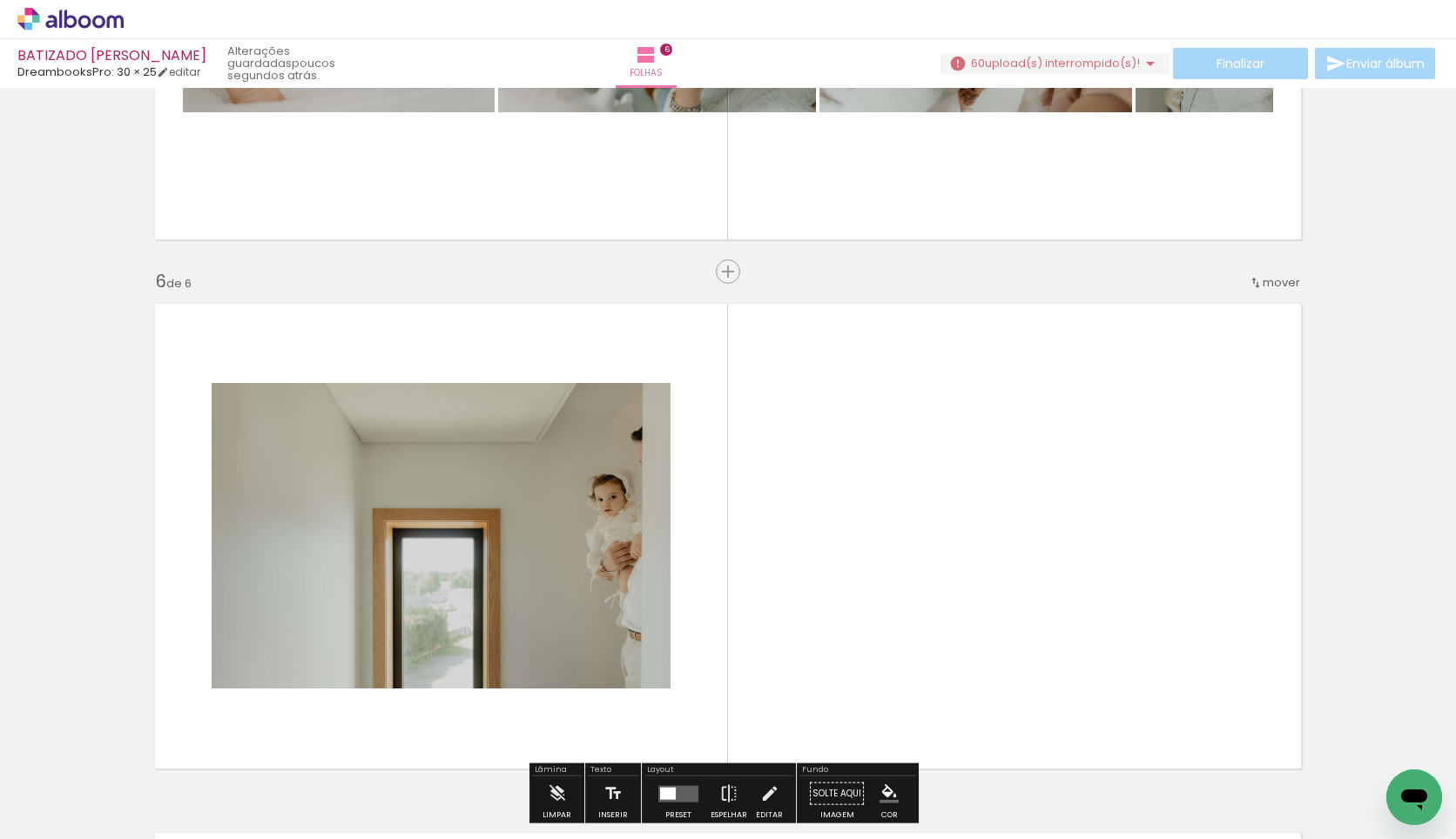
scroll to position [2532, 0]
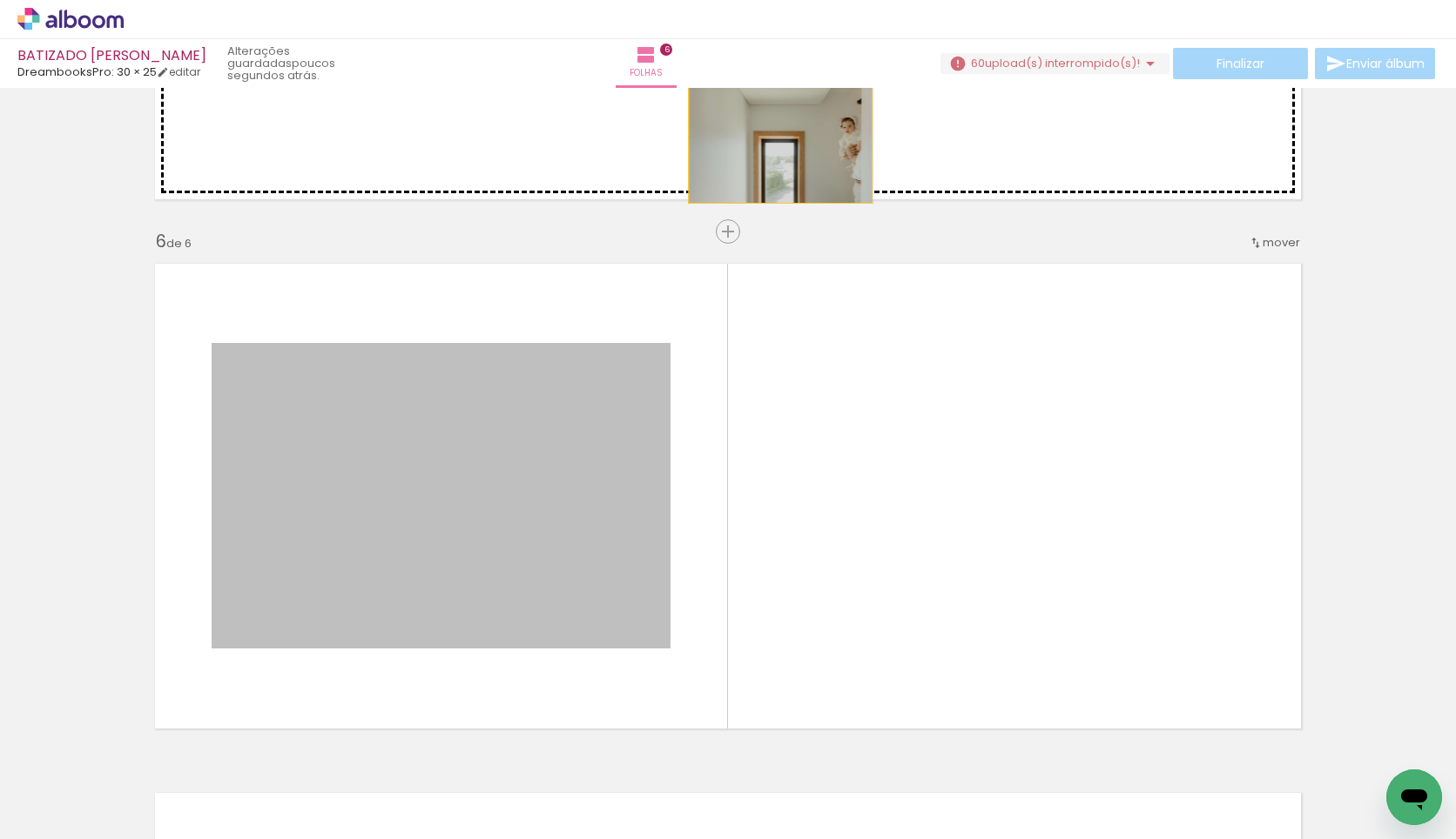
drag, startPoint x: 484, startPoint y: 476, endPoint x: 775, endPoint y: 142, distance: 443.0
